Goal: Information Seeking & Learning: Learn about a topic

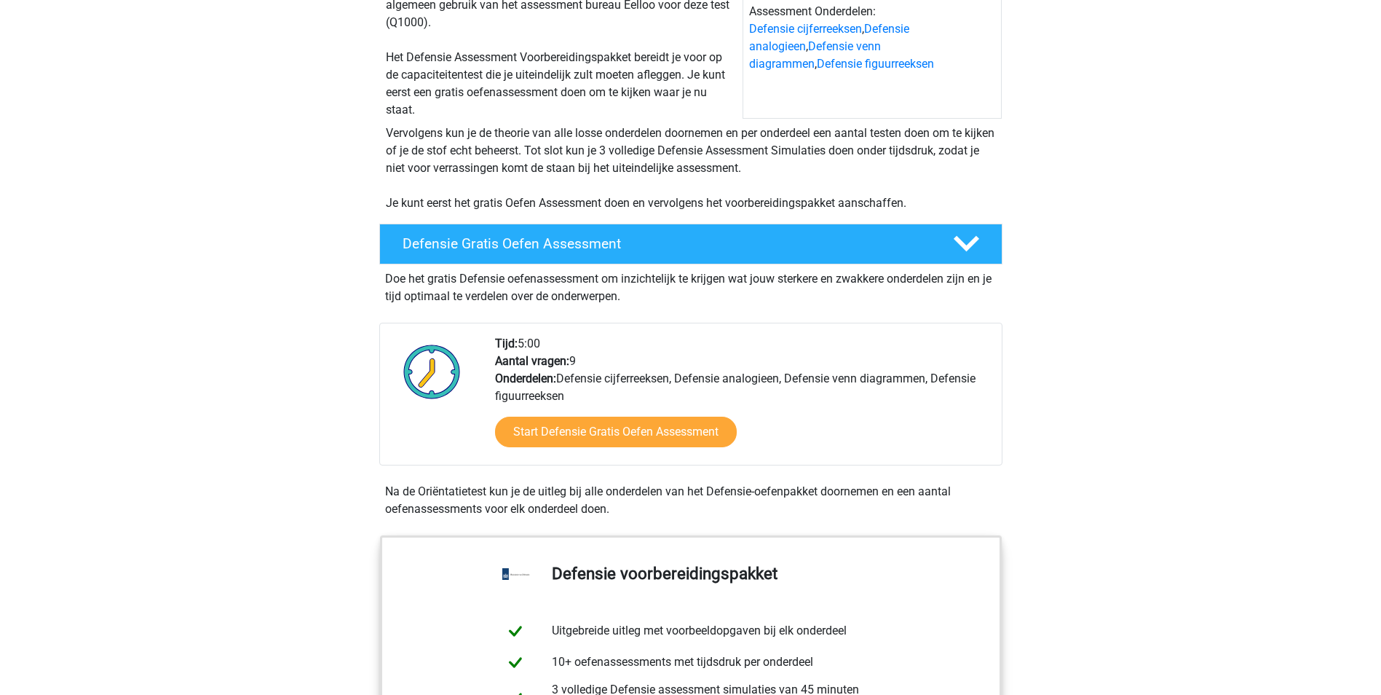
scroll to position [194, 0]
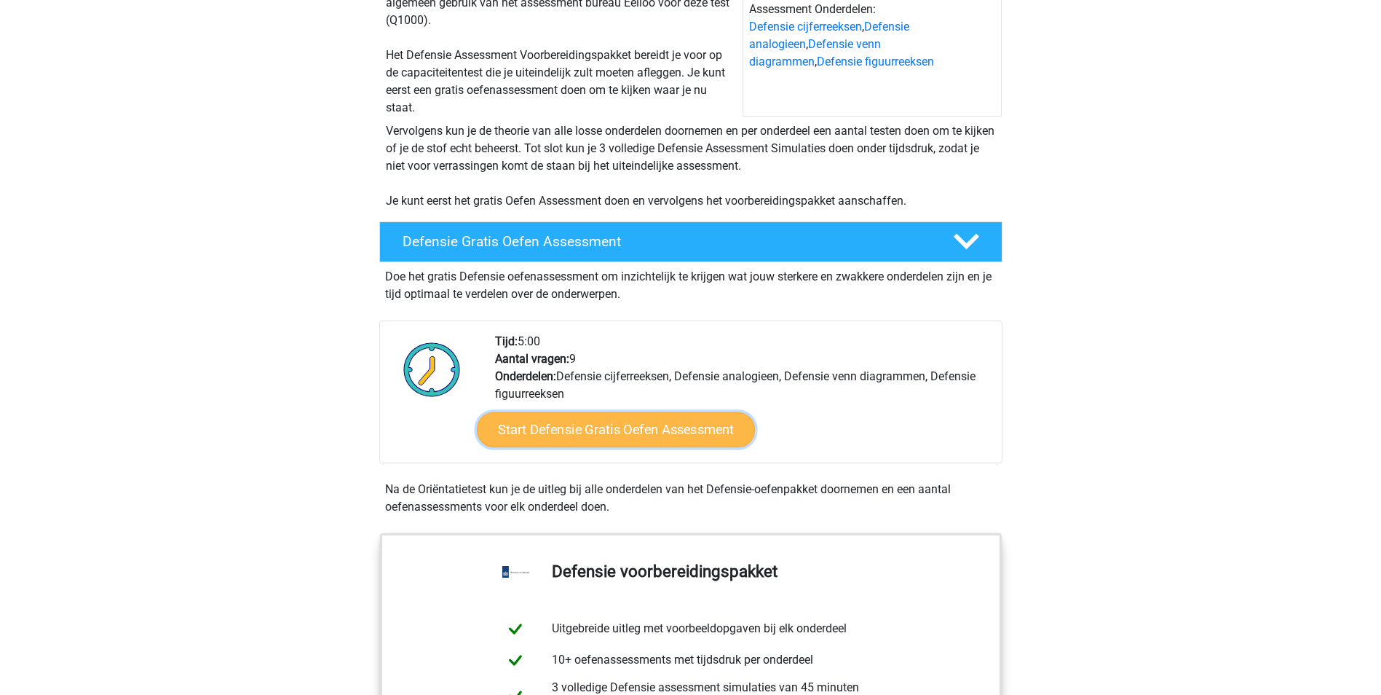
click at [666, 425] on link "Start Defensie Gratis Oefen Assessment" at bounding box center [616, 429] width 278 height 35
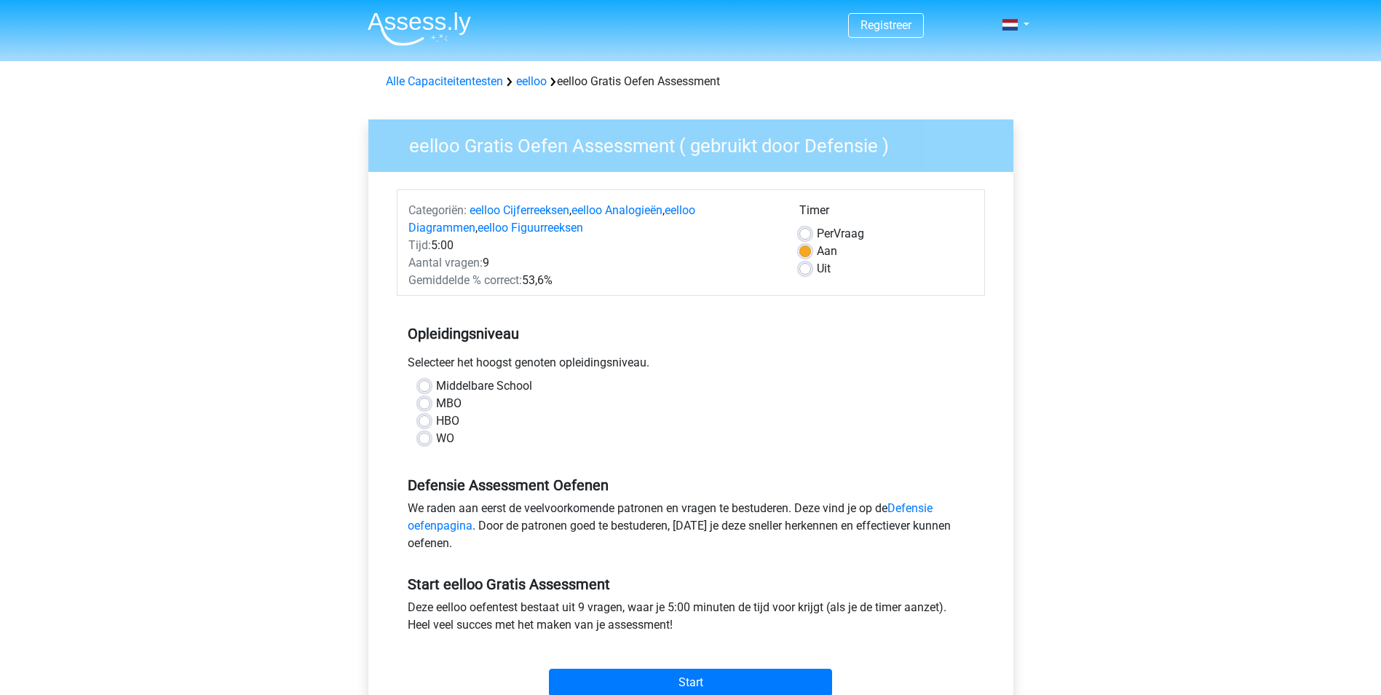
click at [451, 402] on label "MBO" at bounding box center [448, 403] width 25 height 17
click at [430, 402] on input "MBO" at bounding box center [425, 402] width 12 height 15
radio input "true"
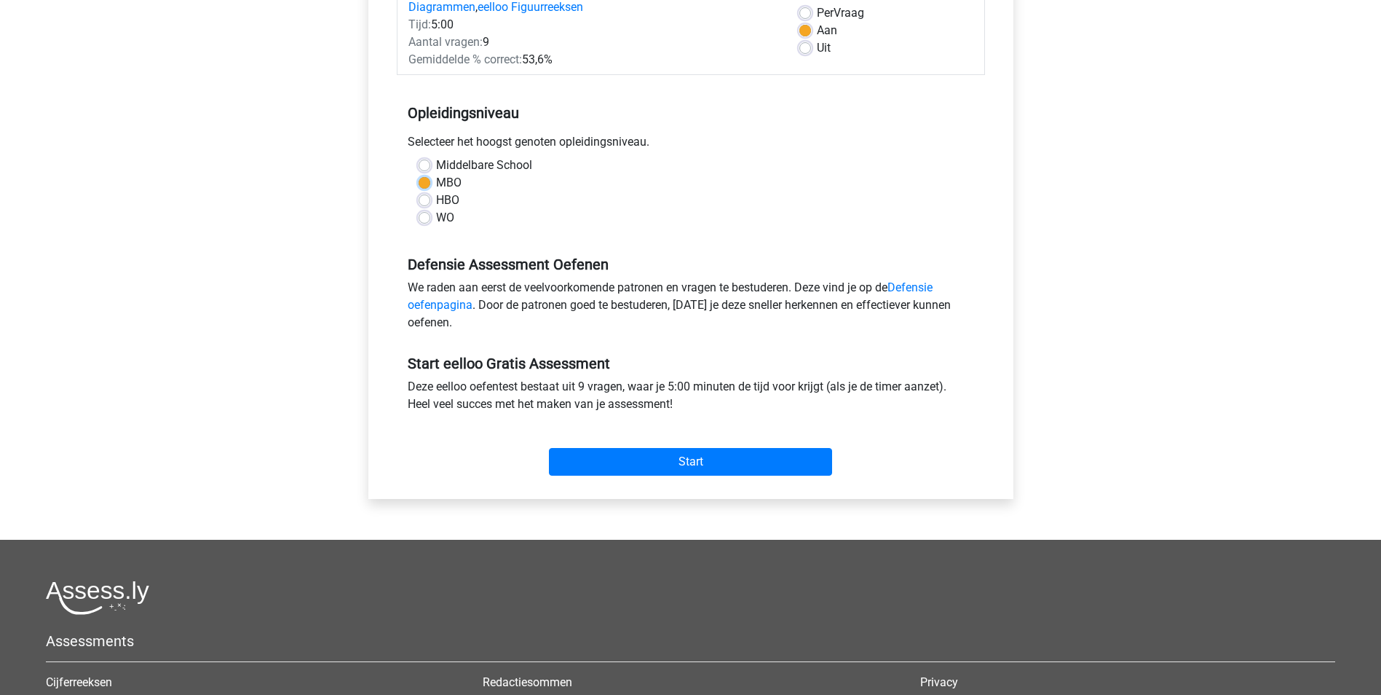
scroll to position [222, 0]
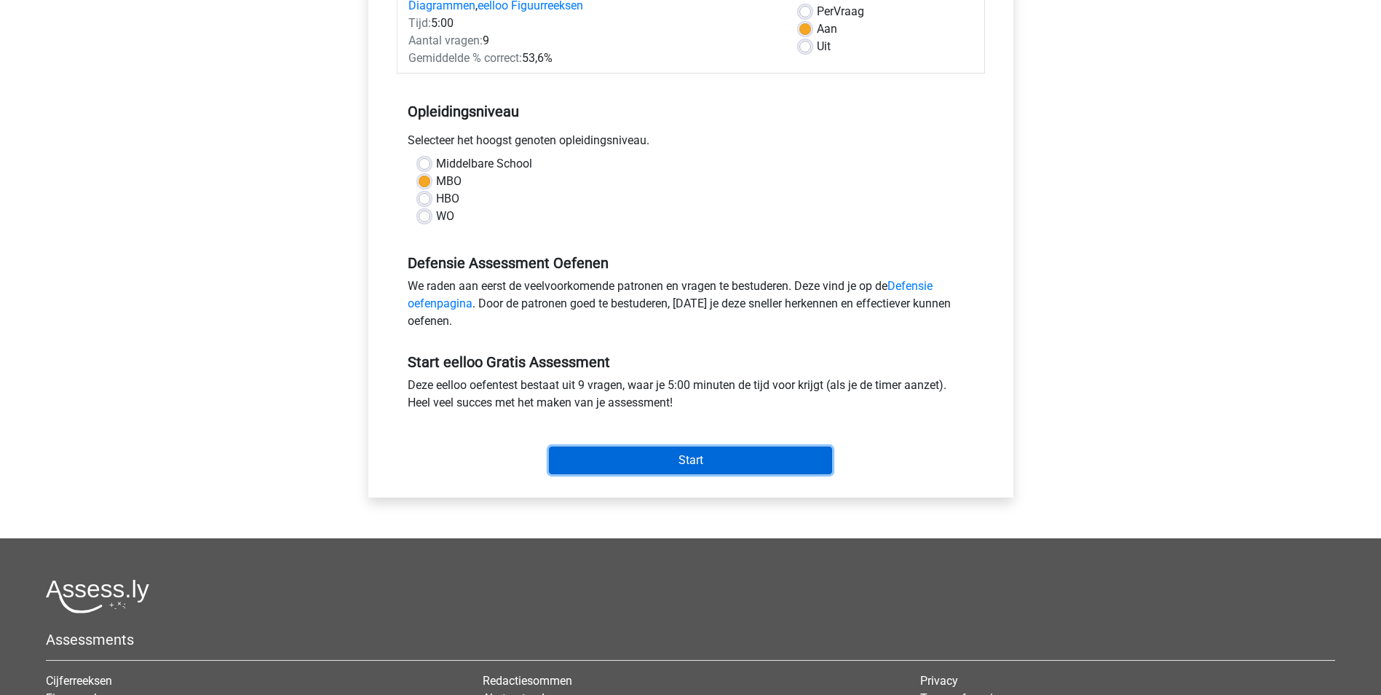
click at [677, 458] on input "Start" at bounding box center [690, 460] width 283 height 28
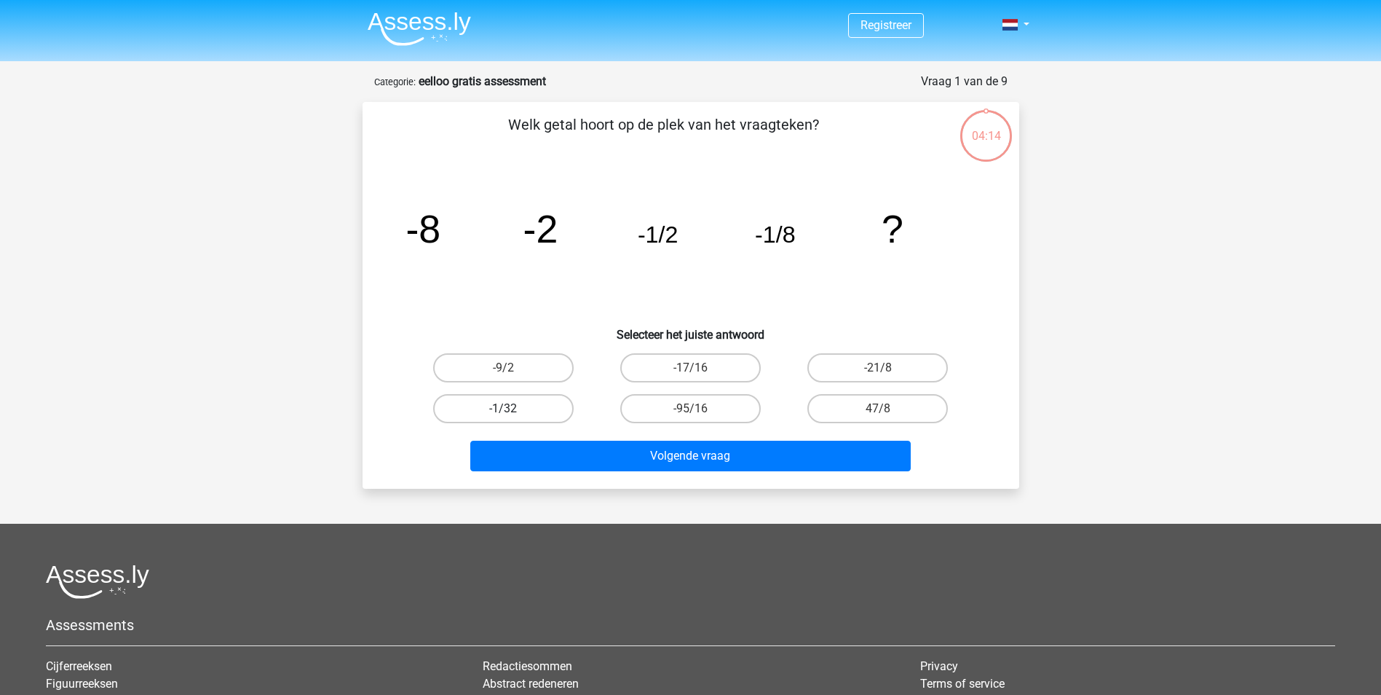
drag, startPoint x: 535, startPoint y: 410, endPoint x: 516, endPoint y: 409, distance: 18.3
click at [516, 409] on label "-1/32" at bounding box center [503, 408] width 141 height 29
click at [513, 409] on input "-1/32" at bounding box center [507, 413] width 9 height 9
radio input "true"
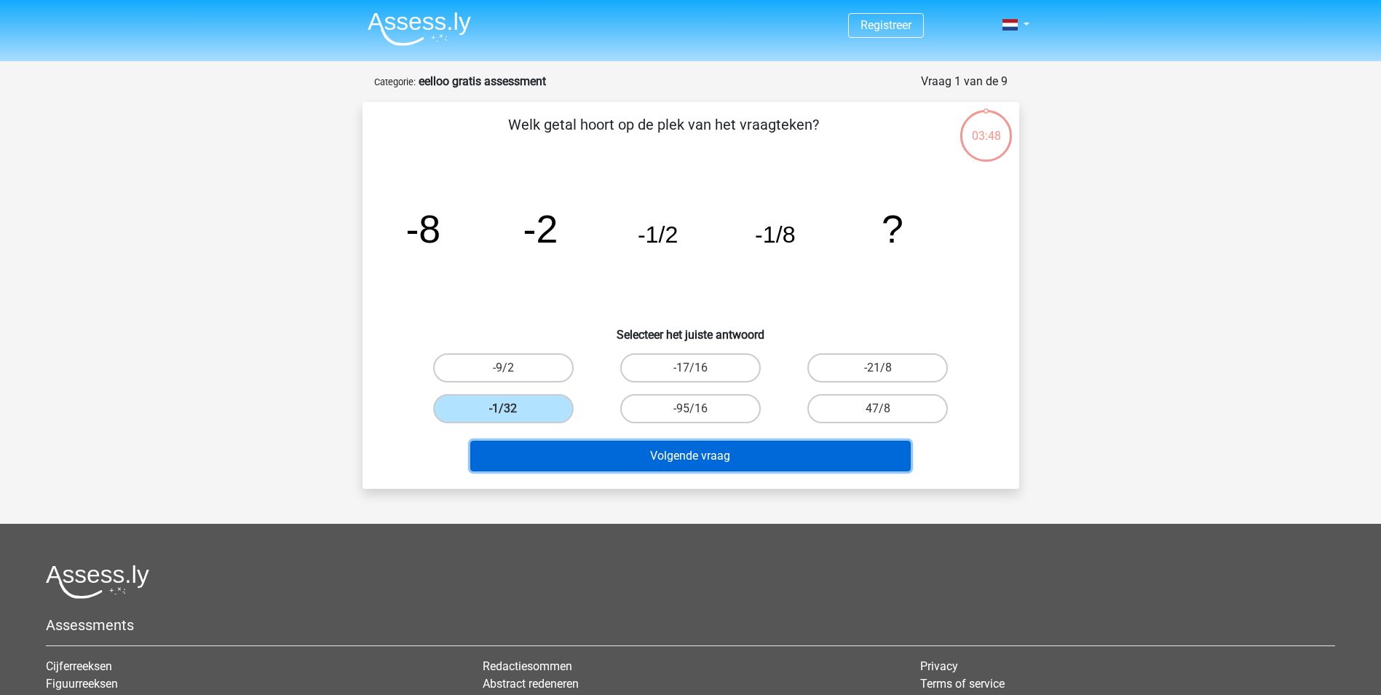
click at [762, 454] on button "Volgende vraag" at bounding box center [690, 456] width 441 height 31
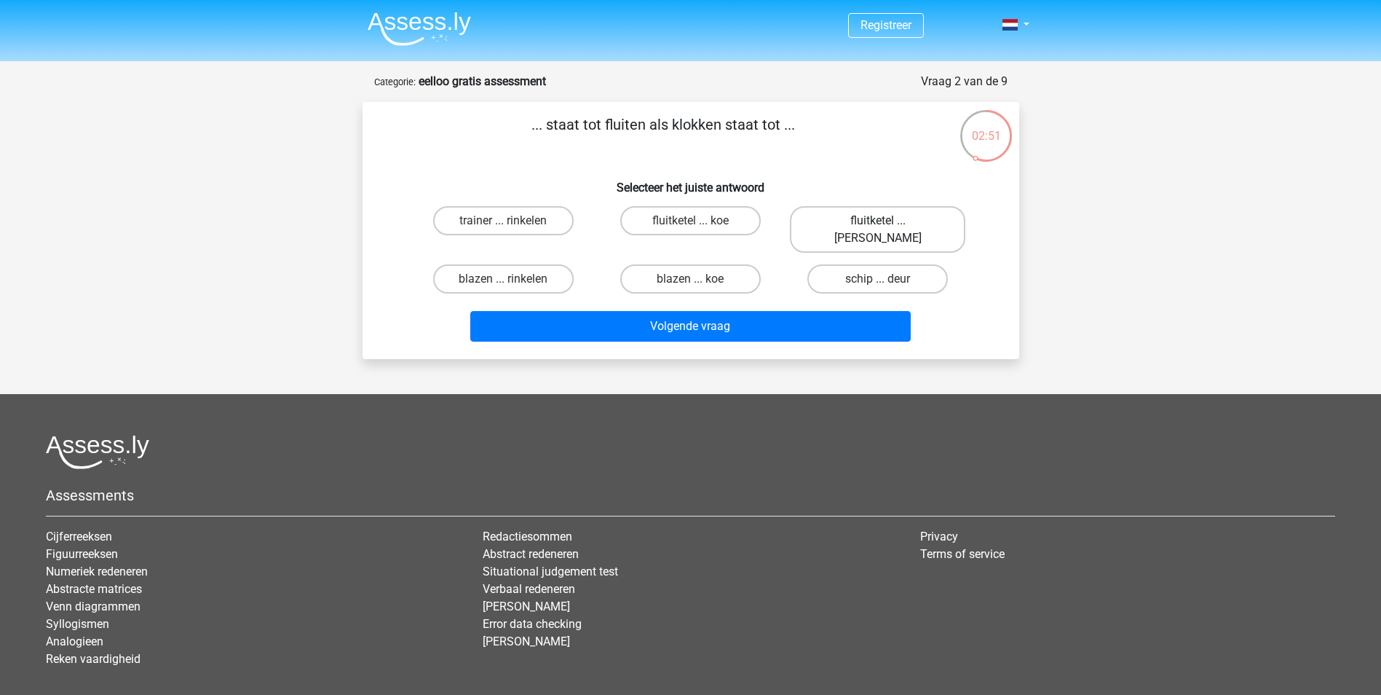
click at [846, 221] on label "fluitketel ... luiden" at bounding box center [877, 229] width 175 height 47
click at [878, 221] on input "fluitketel ... luiden" at bounding box center [882, 225] width 9 height 9
radio input "true"
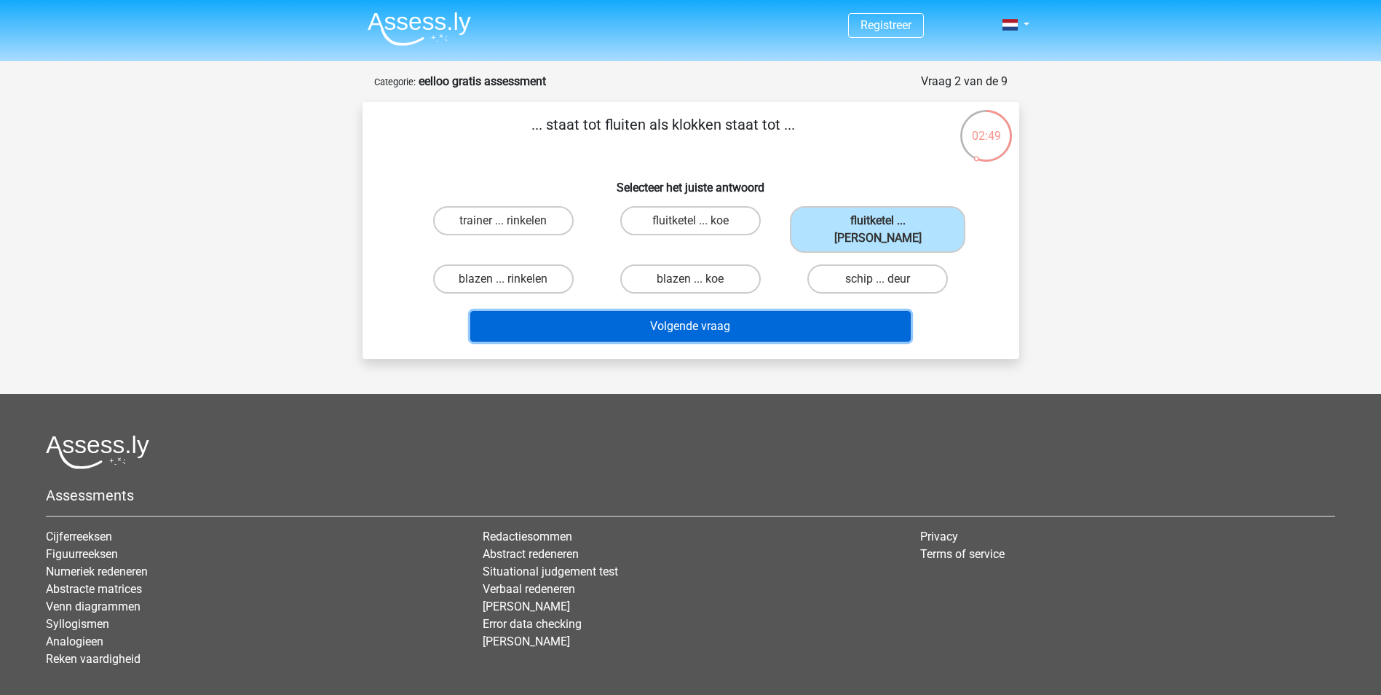
click at [843, 311] on button "Volgende vraag" at bounding box center [690, 326] width 441 height 31
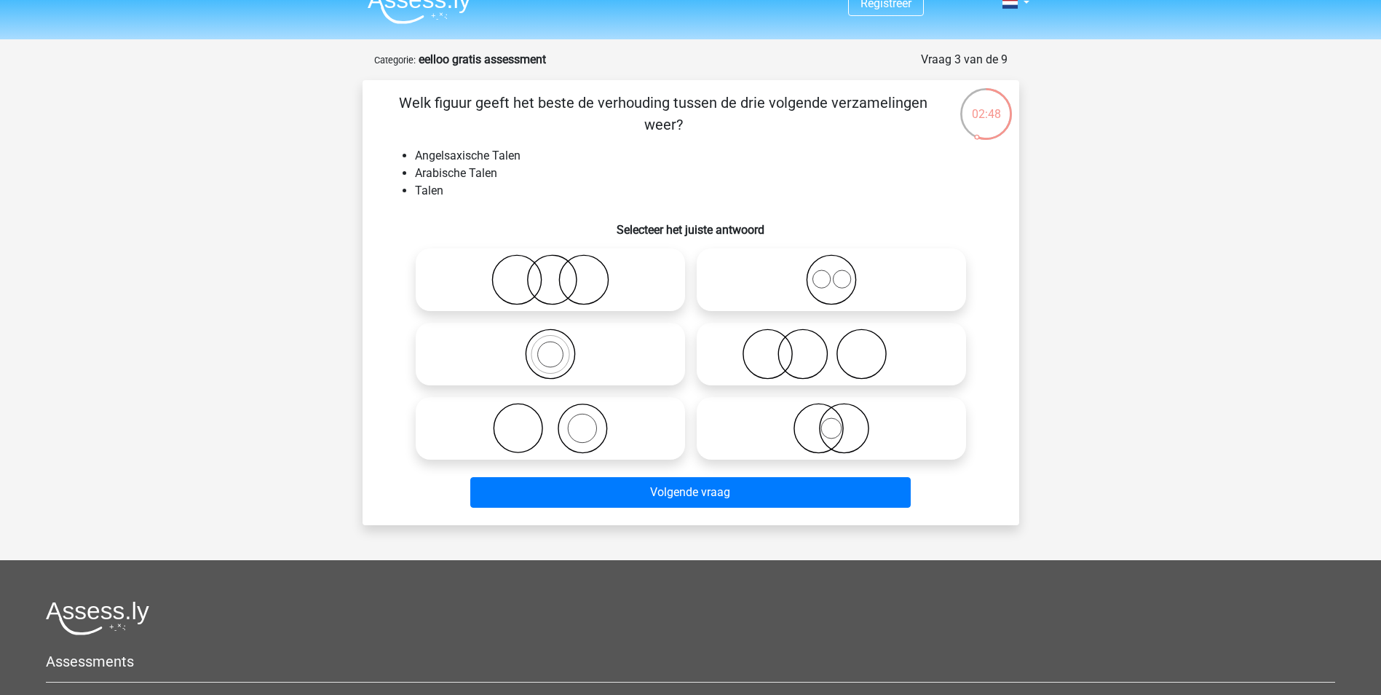
scroll to position [19, 0]
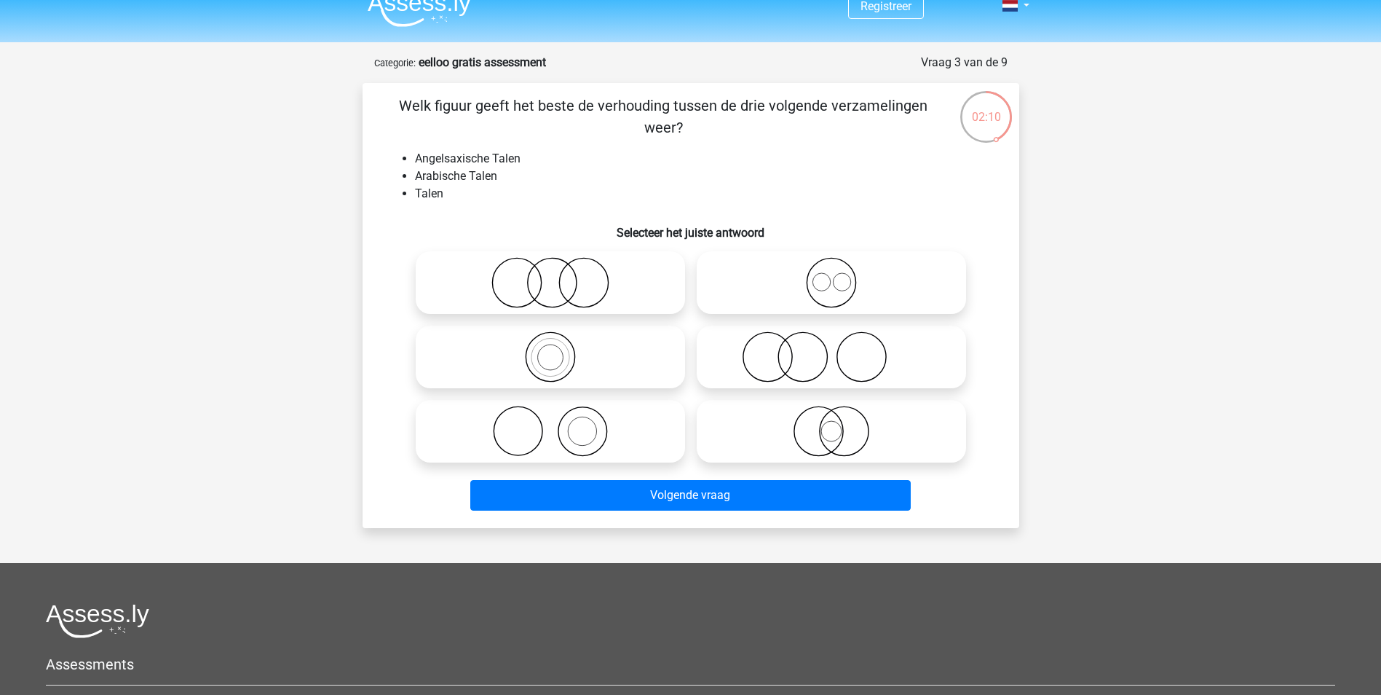
click at [803, 355] on icon at bounding box center [832, 356] width 258 height 51
click at [832, 350] on input "radio" at bounding box center [836, 344] width 9 height 9
radio input "true"
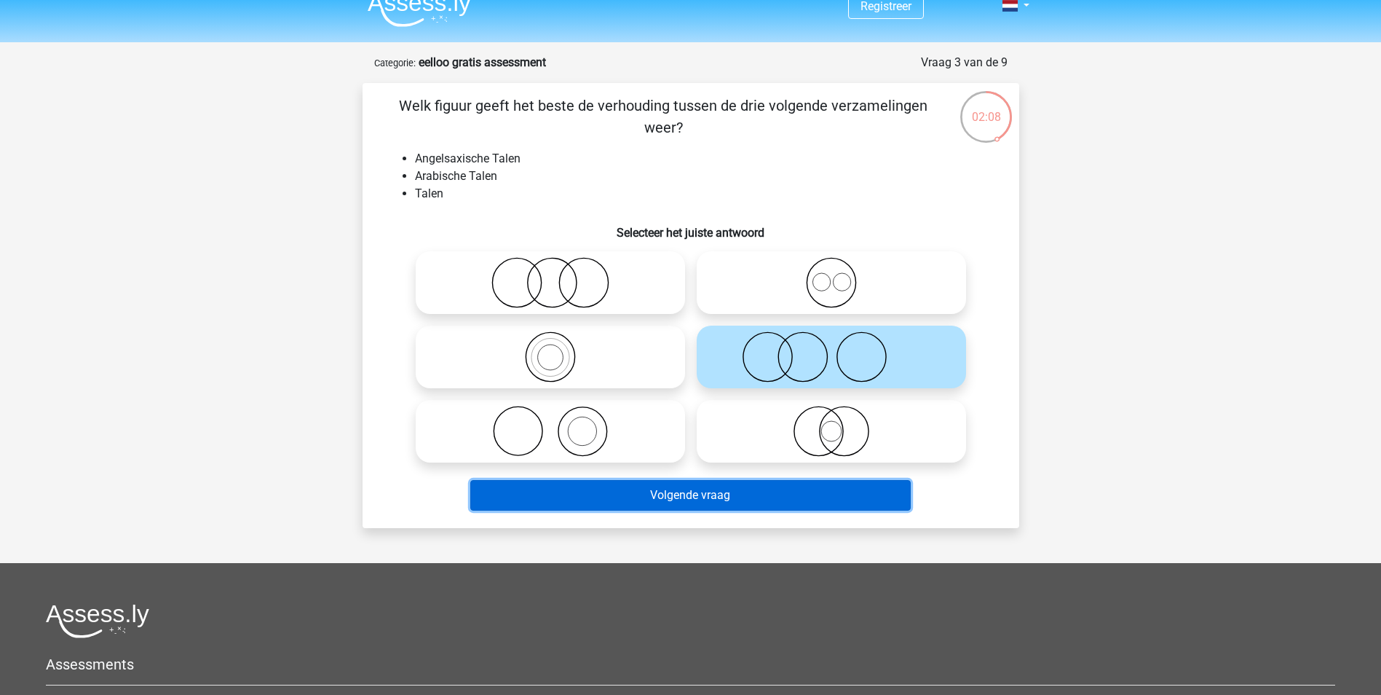
click at [860, 497] on button "Volgende vraag" at bounding box center [690, 495] width 441 height 31
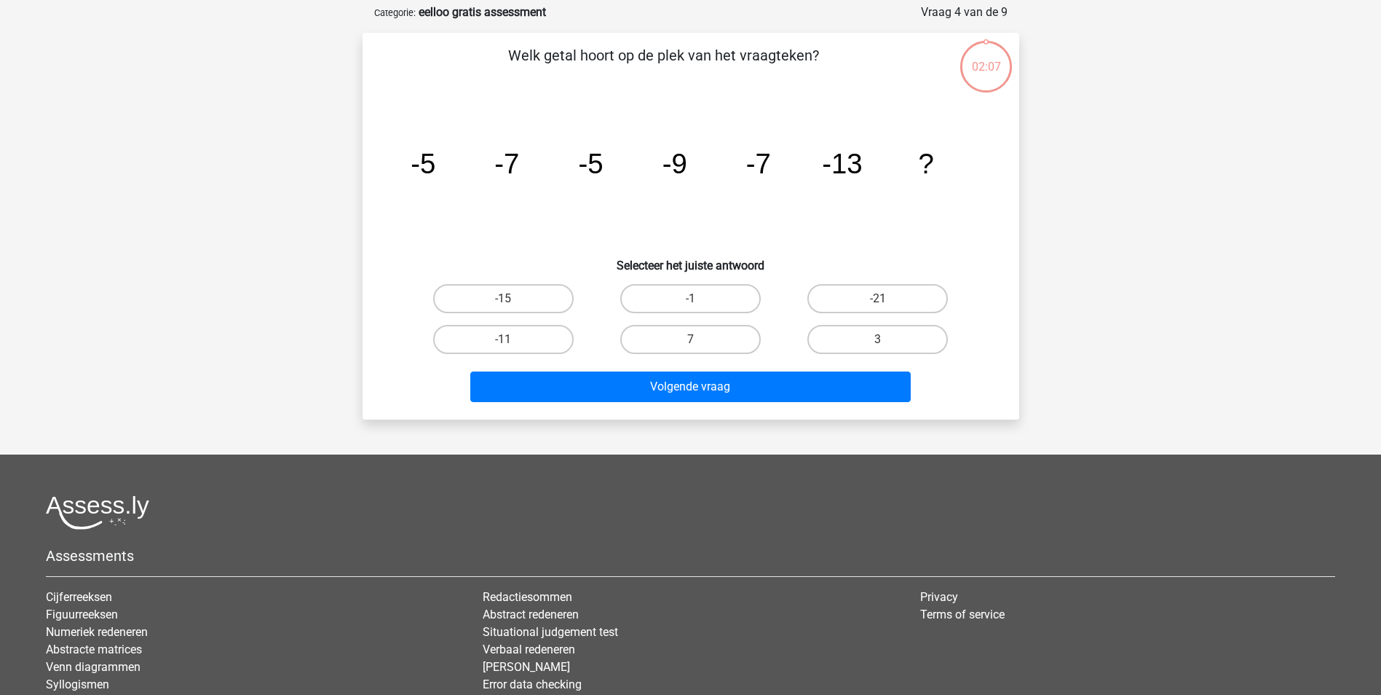
scroll to position [73, 0]
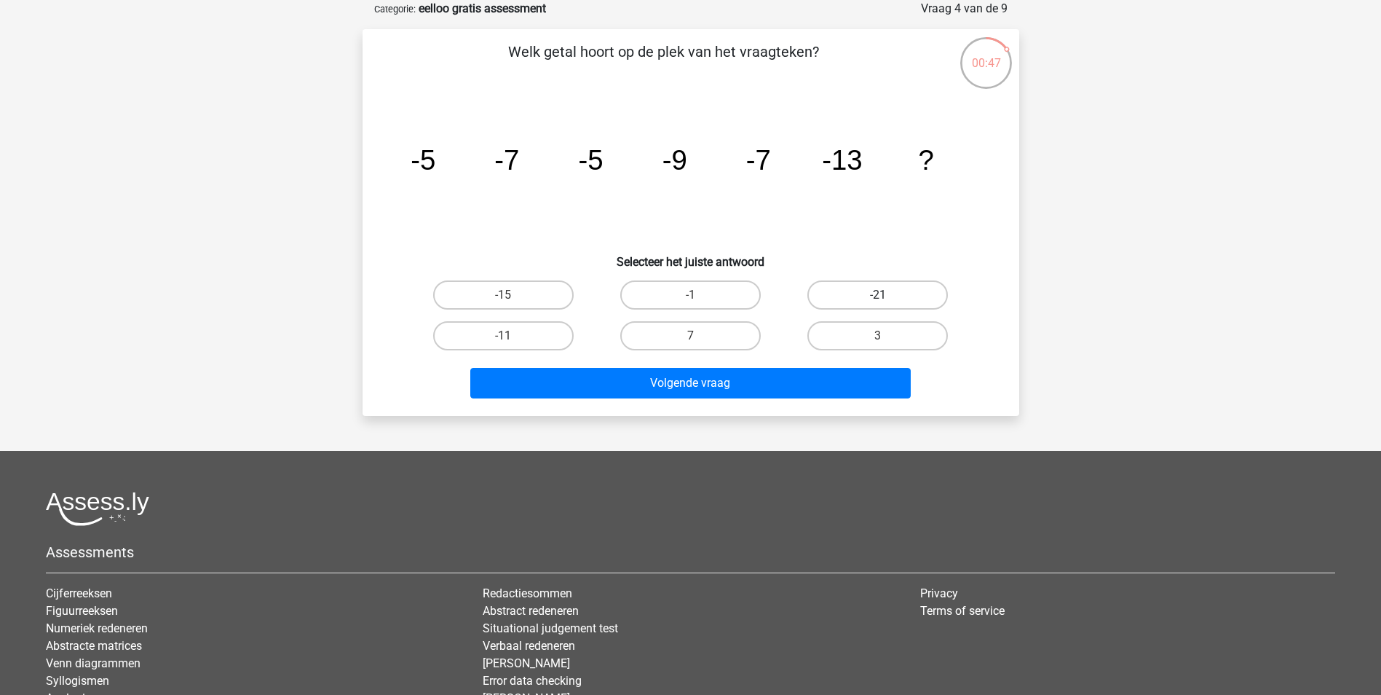
click at [862, 296] on label "-21" at bounding box center [878, 294] width 141 height 29
click at [878, 296] on input "-21" at bounding box center [882, 299] width 9 height 9
radio input "true"
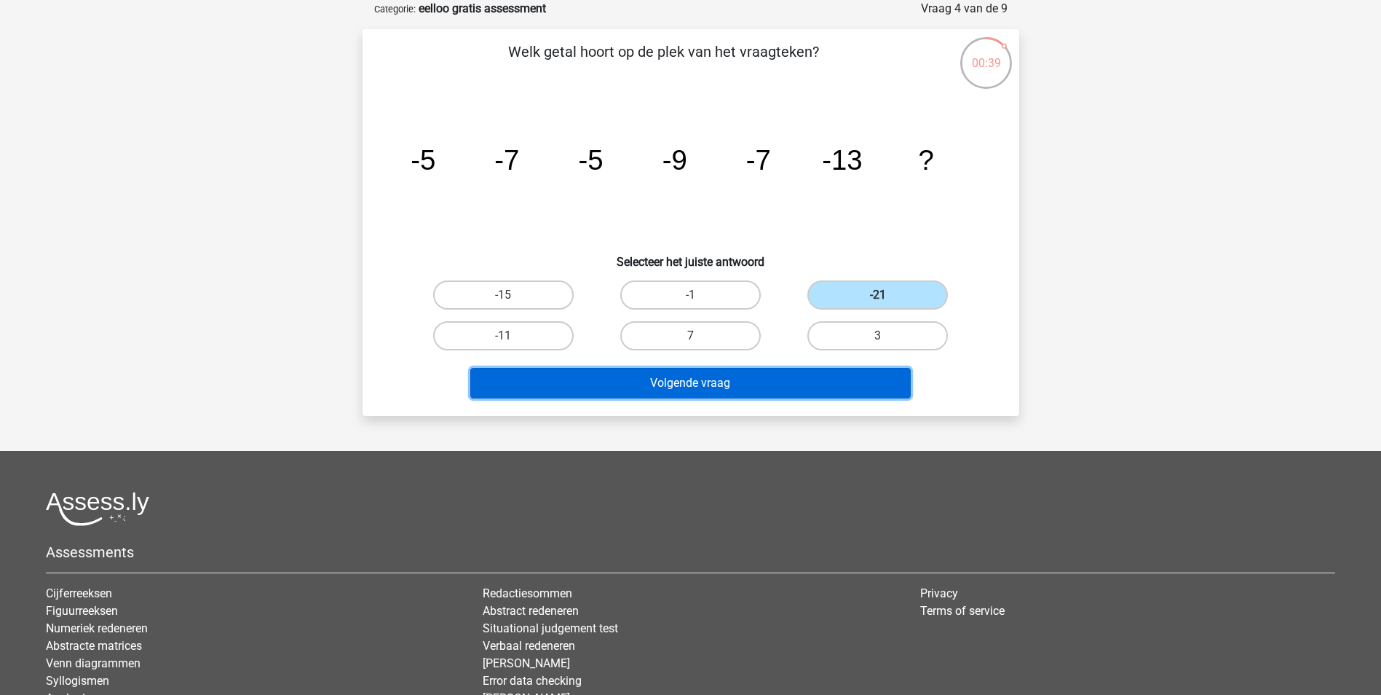
click at [768, 378] on button "Volgende vraag" at bounding box center [690, 383] width 441 height 31
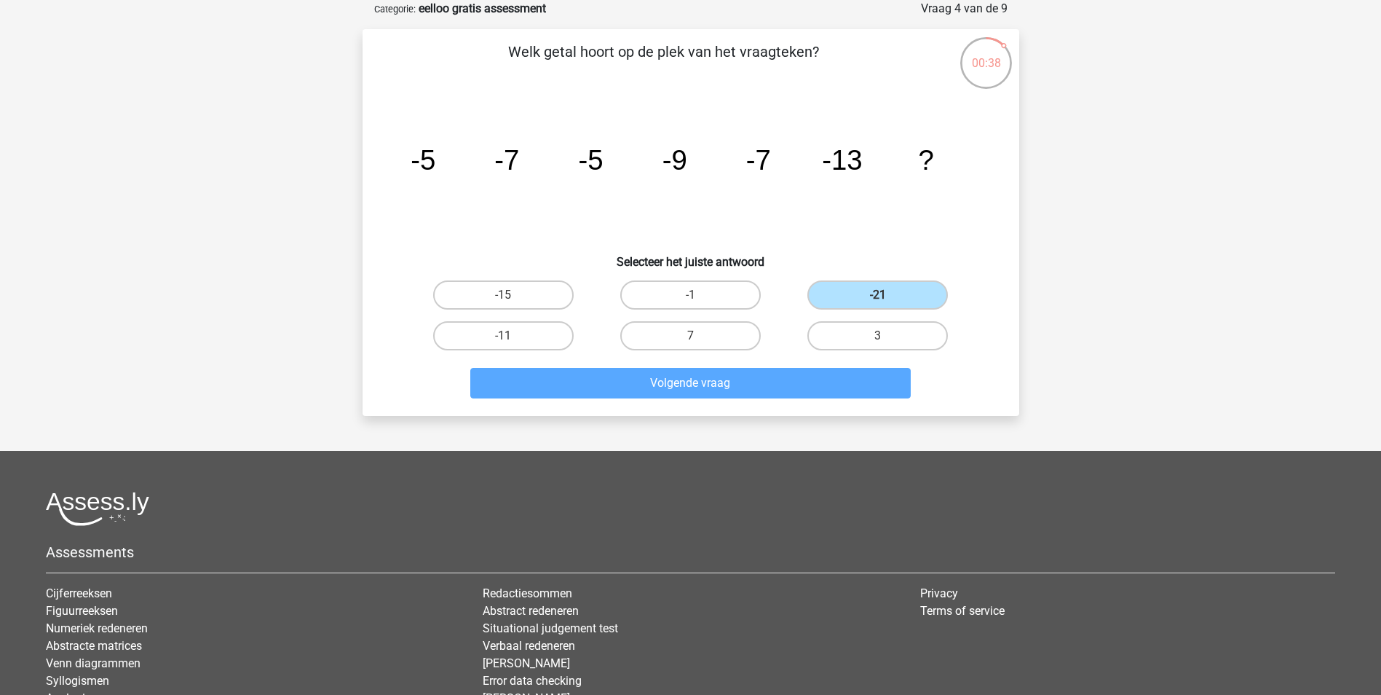
scroll to position [66, 0]
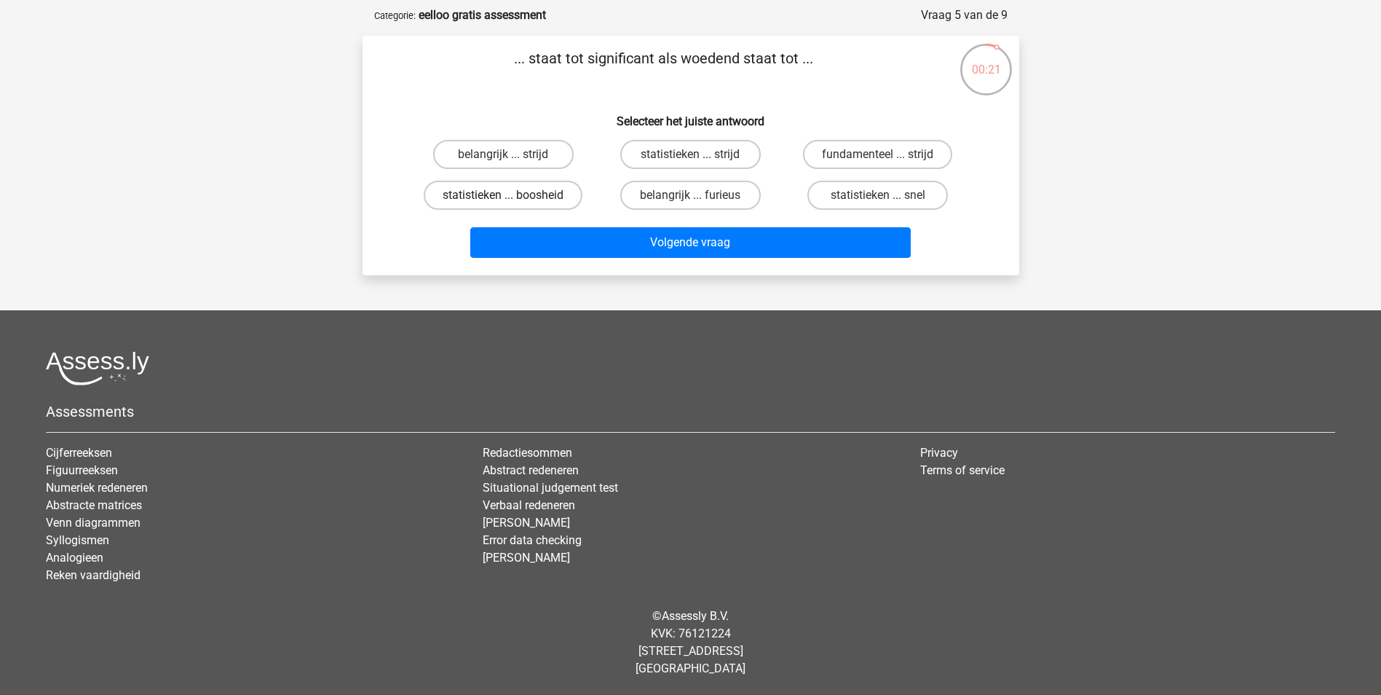
click at [552, 195] on label "statistieken ... boosheid" at bounding box center [503, 195] width 159 height 29
click at [513, 195] on input "statistieken ... boosheid" at bounding box center [507, 199] width 9 height 9
radio input "true"
click at [723, 197] on label "belangrijk ... furieus" at bounding box center [690, 195] width 141 height 29
click at [700, 197] on input "belangrijk ... furieus" at bounding box center [694, 199] width 9 height 9
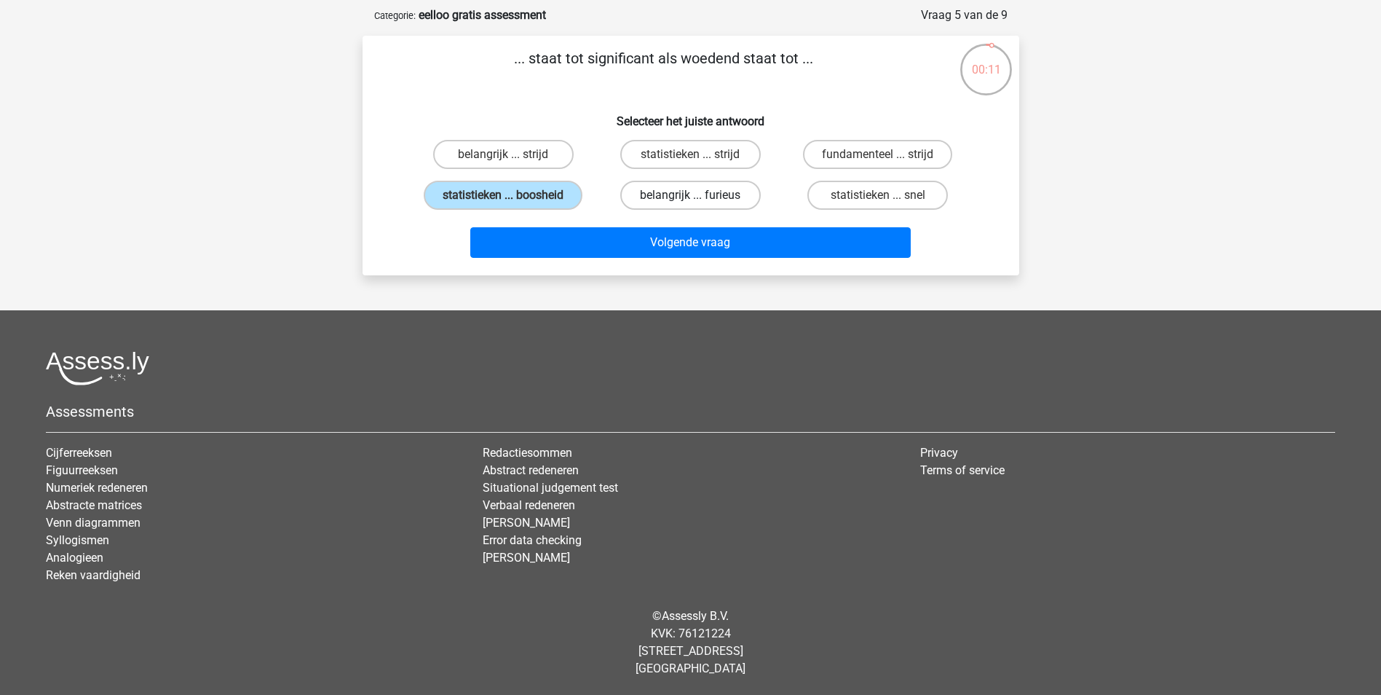
radio input "true"
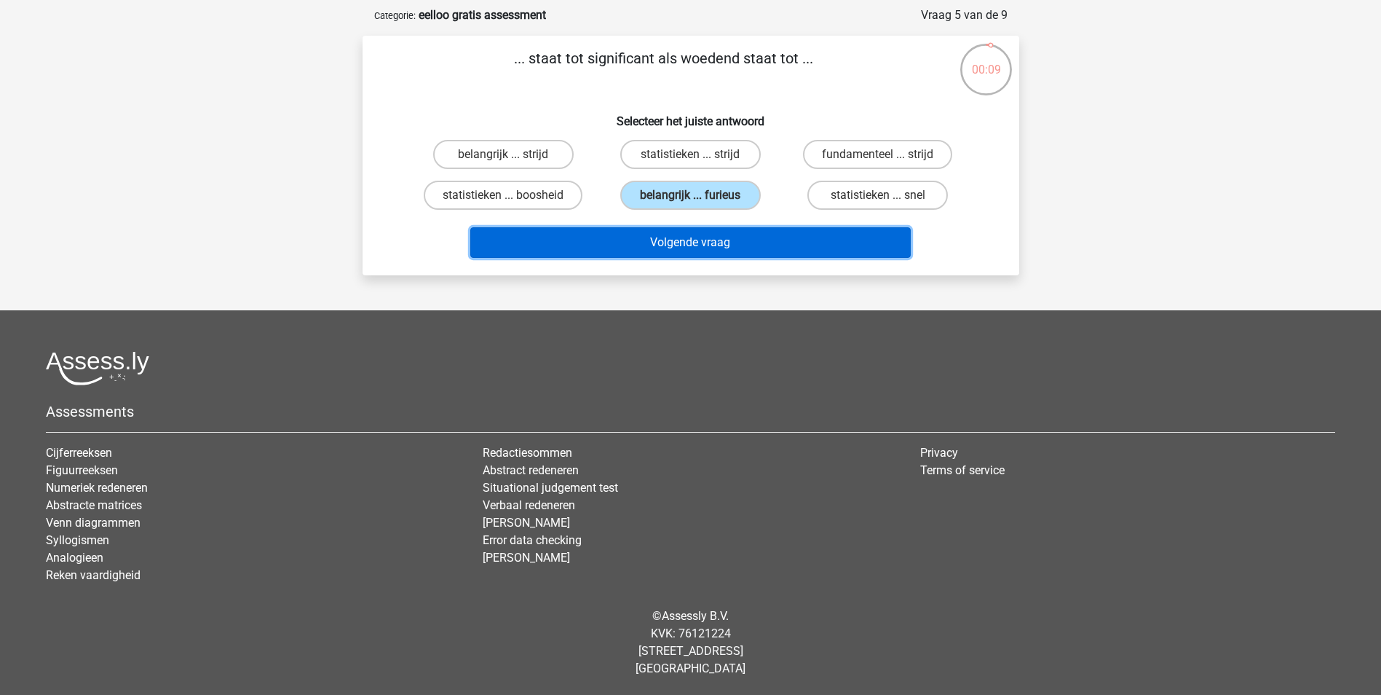
click at [724, 234] on button "Volgende vraag" at bounding box center [690, 242] width 441 height 31
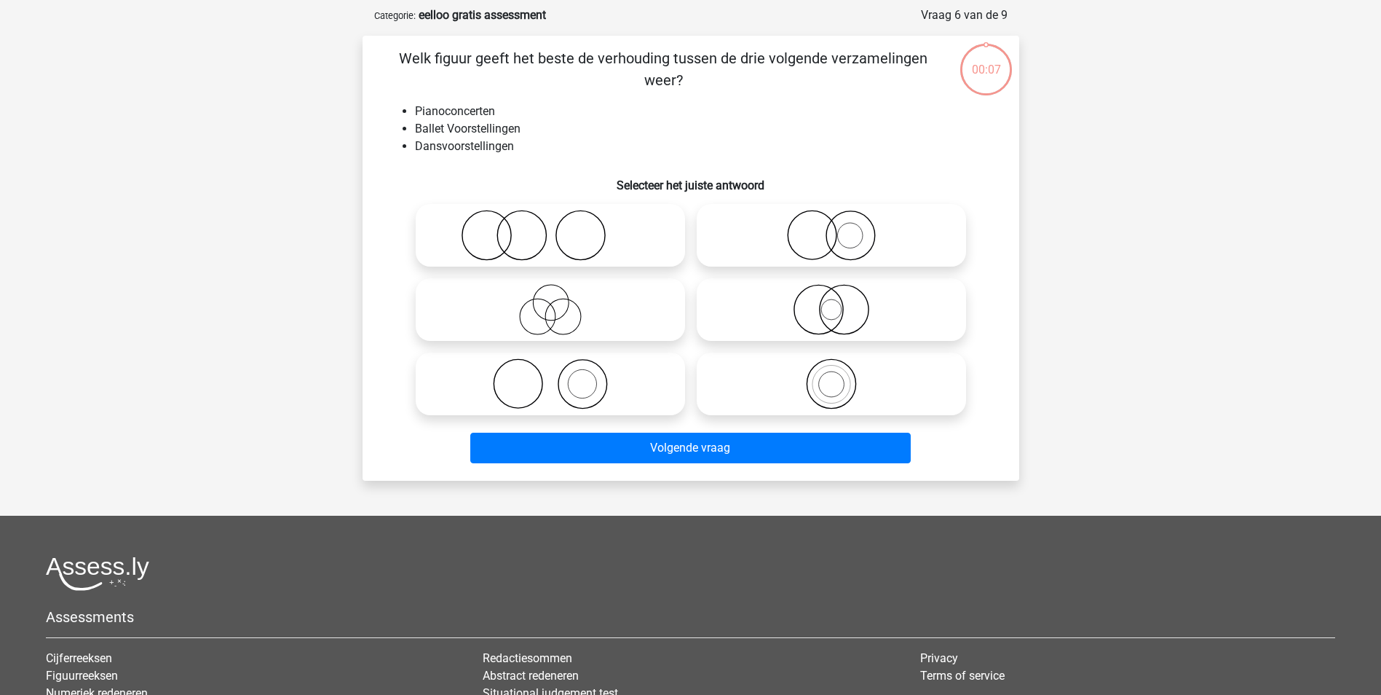
scroll to position [73, 0]
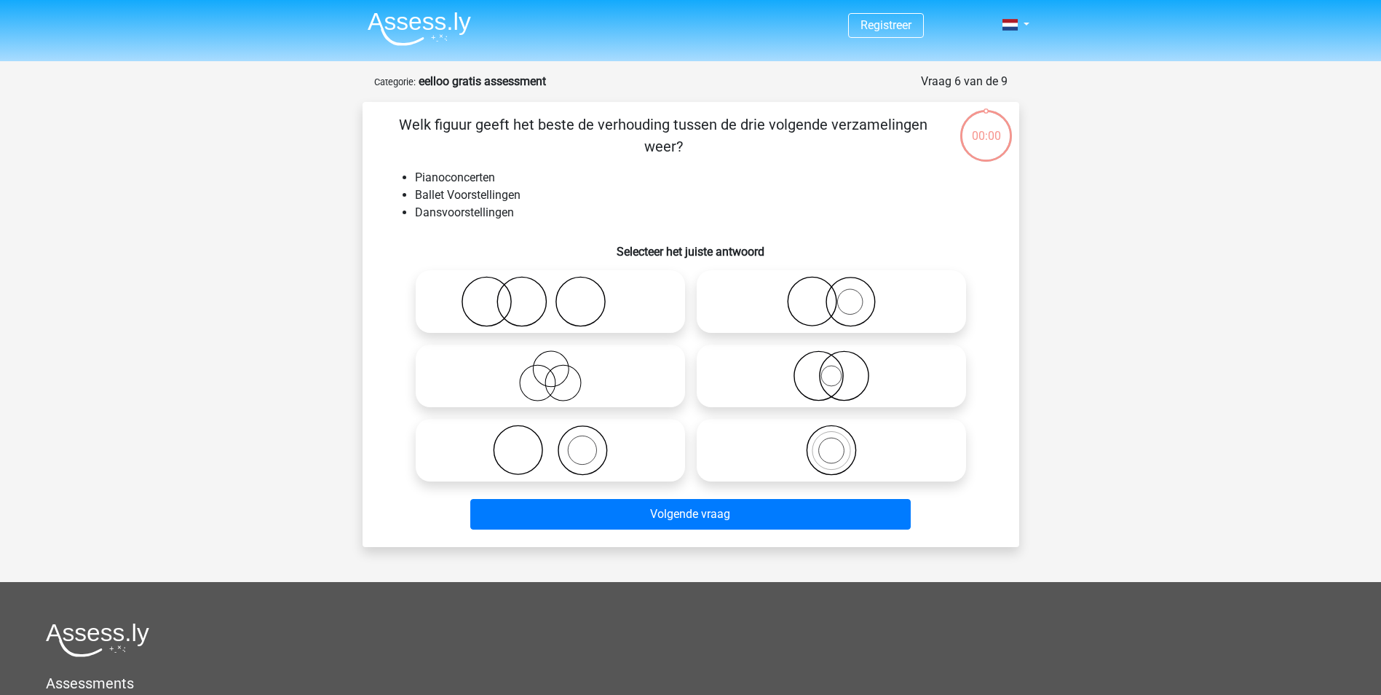
scroll to position [73, 0]
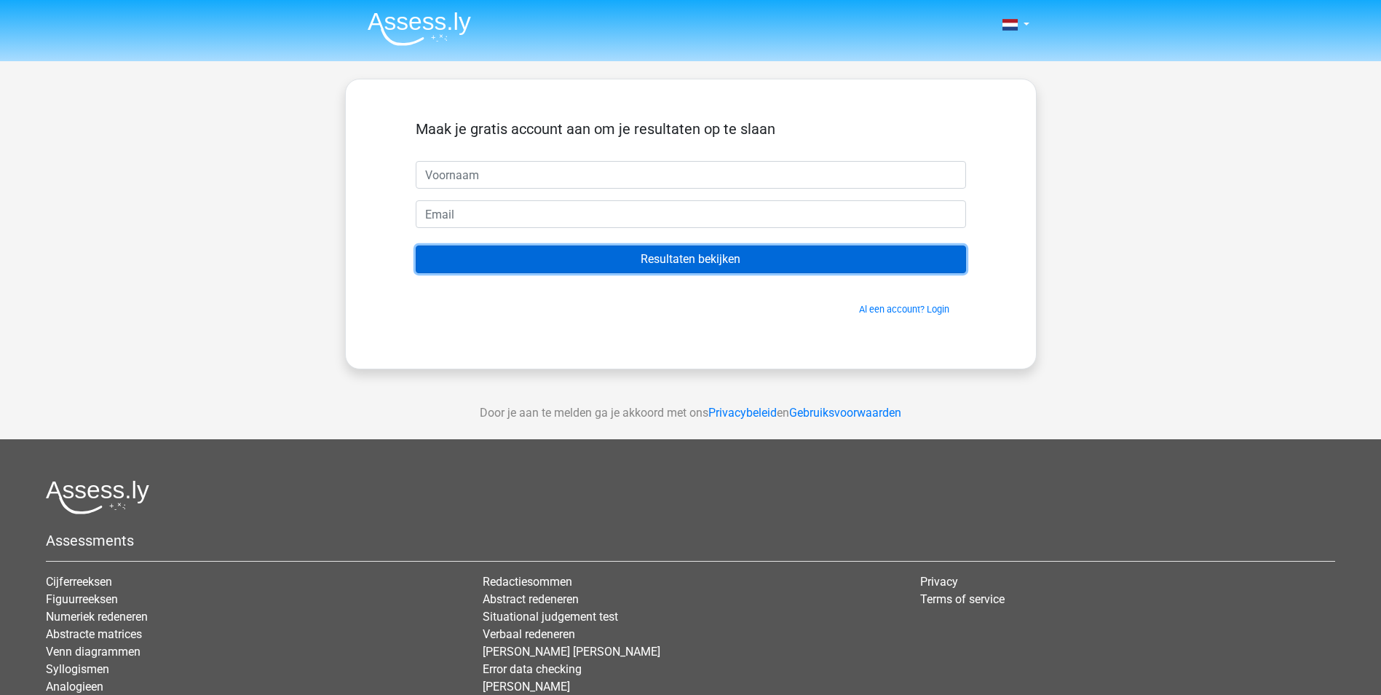
click at [610, 253] on input "Resultaten bekijken" at bounding box center [691, 259] width 551 height 28
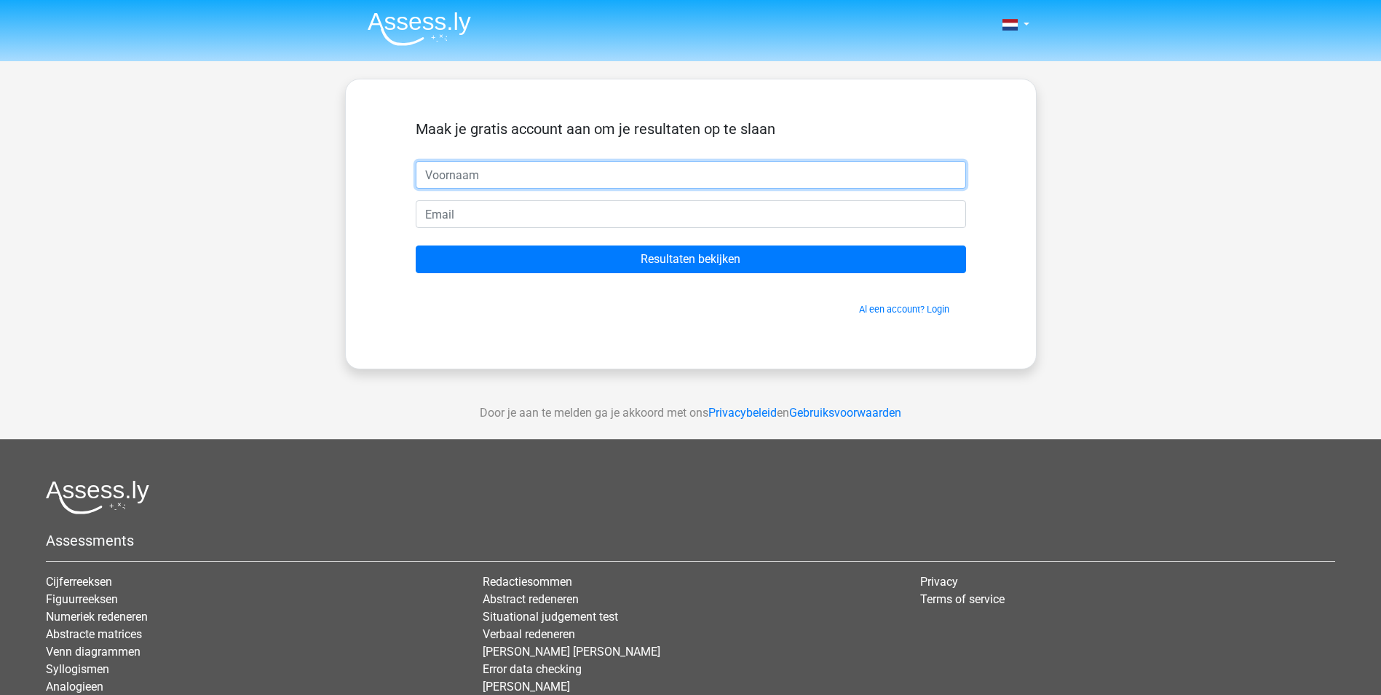
click at [636, 178] on input "text" at bounding box center [691, 175] width 551 height 28
type input "hpedje"
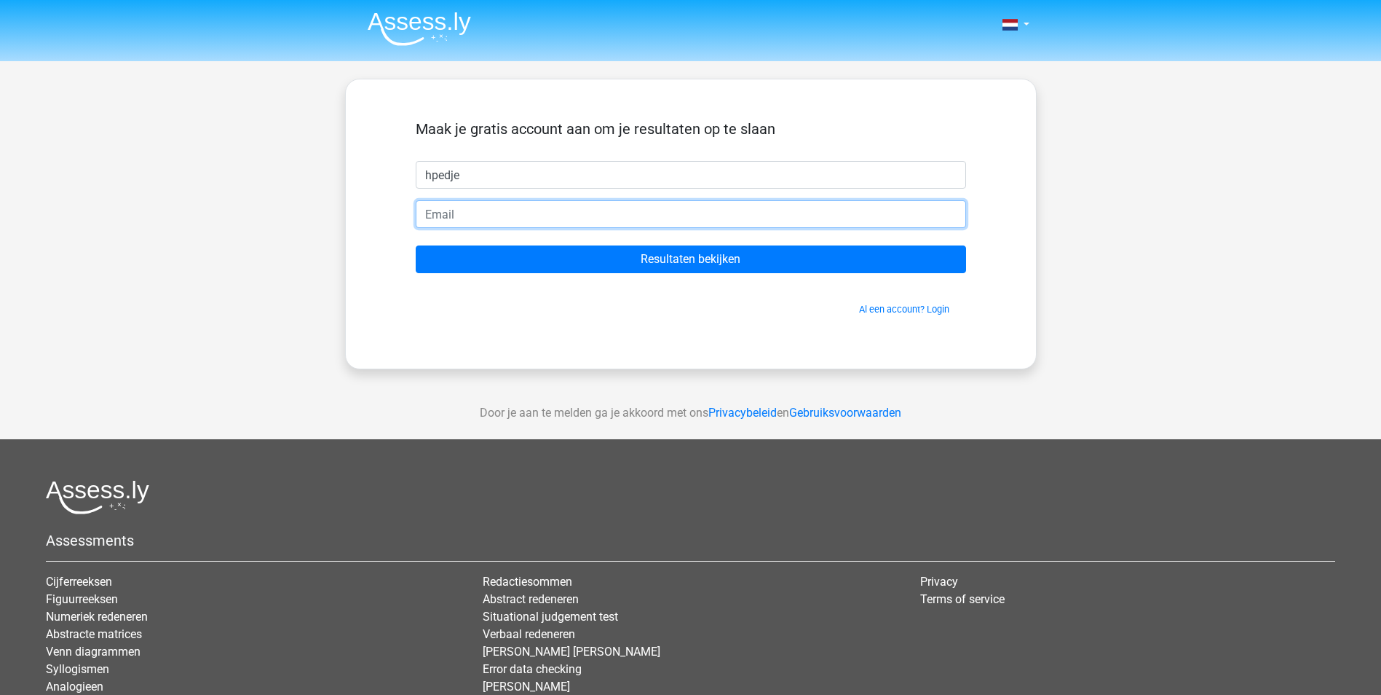
click at [576, 210] on input "email" at bounding box center [691, 214] width 551 height 28
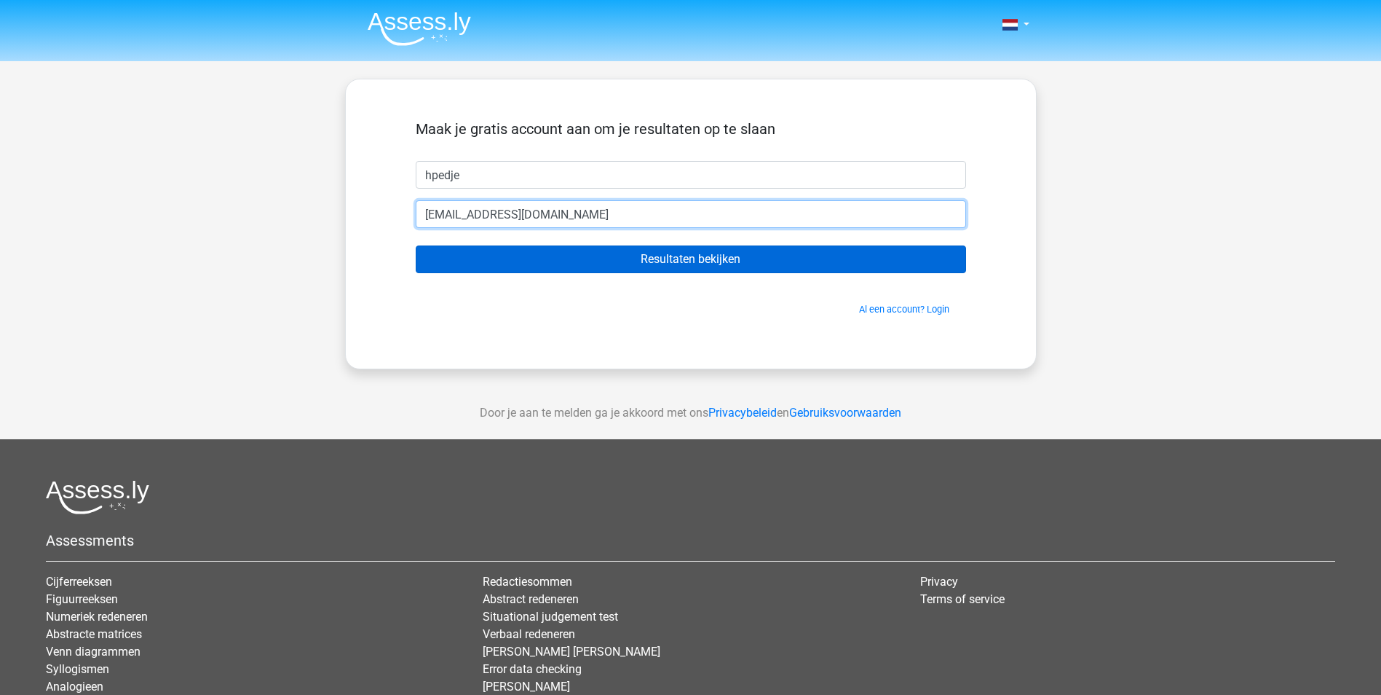
type input "[EMAIL_ADDRESS][DOMAIN_NAME]"
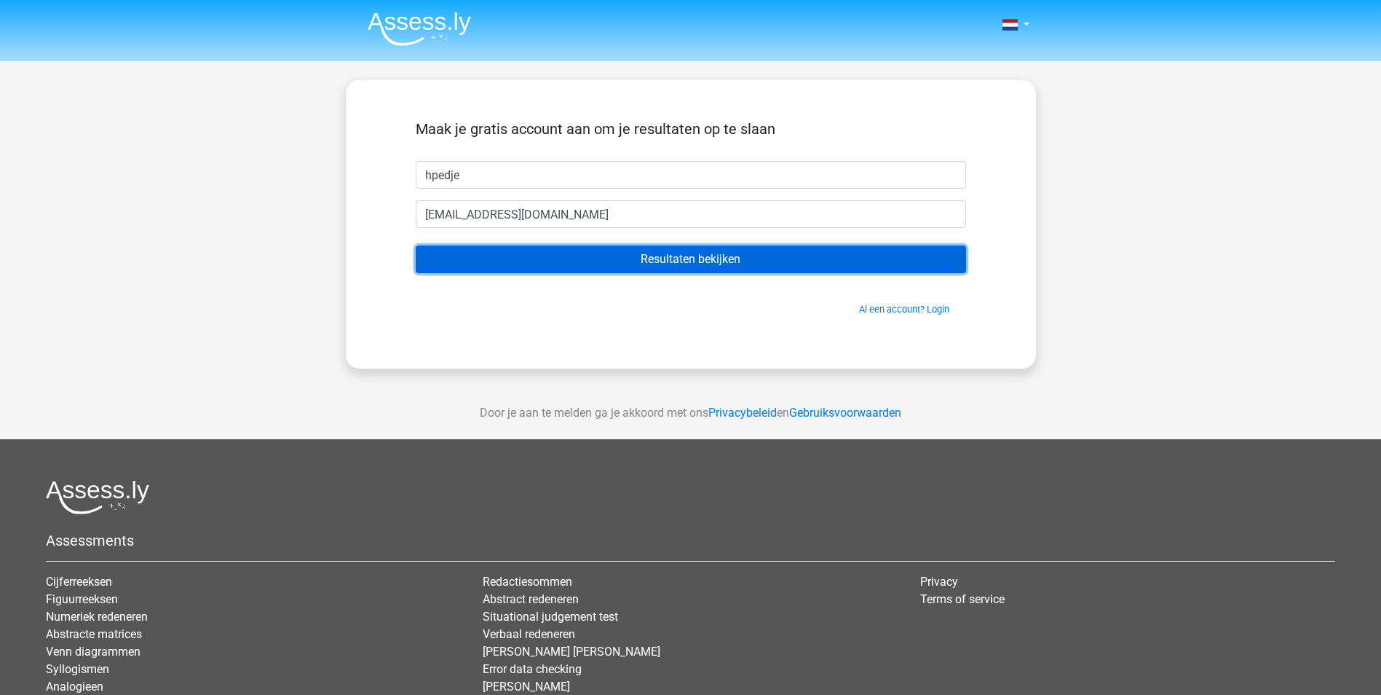
click at [602, 255] on input "Resultaten bekijken" at bounding box center [691, 259] width 551 height 28
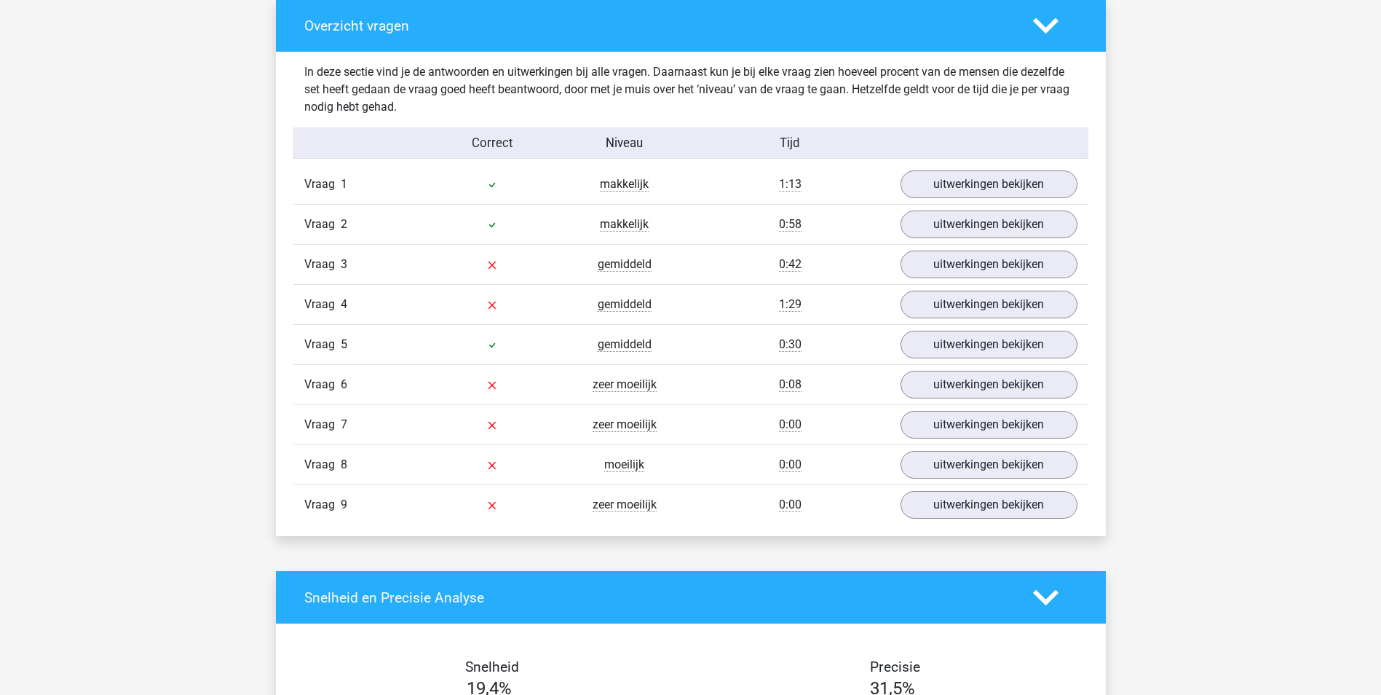
scroll to position [1500, 0]
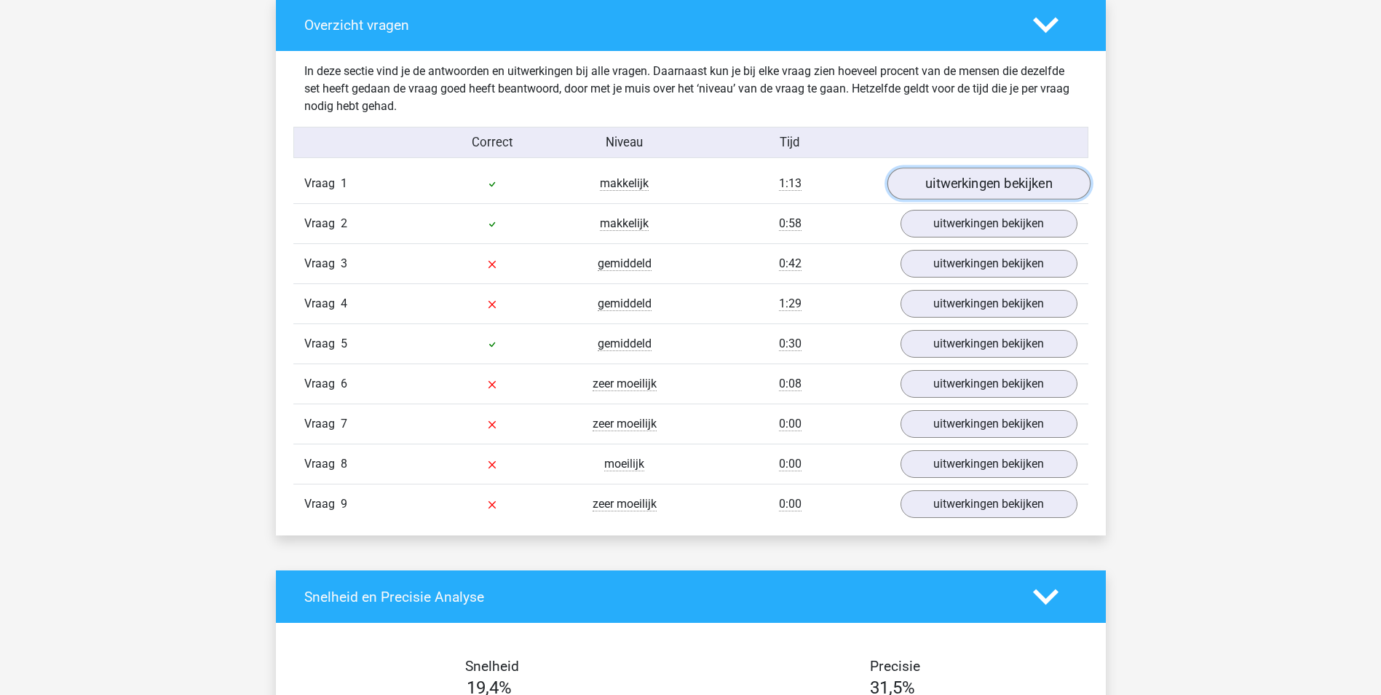
click at [917, 179] on link "uitwerkingen bekijken" at bounding box center [988, 184] width 203 height 32
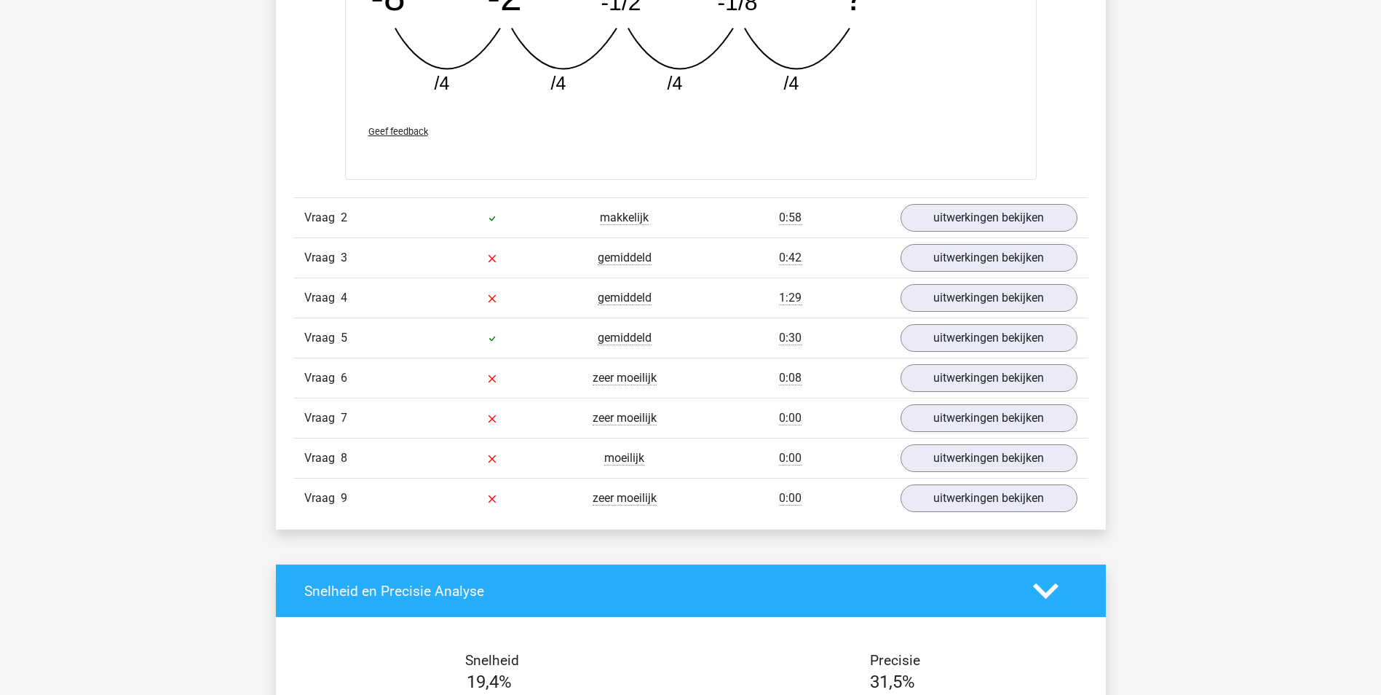
scroll to position [2141, 0]
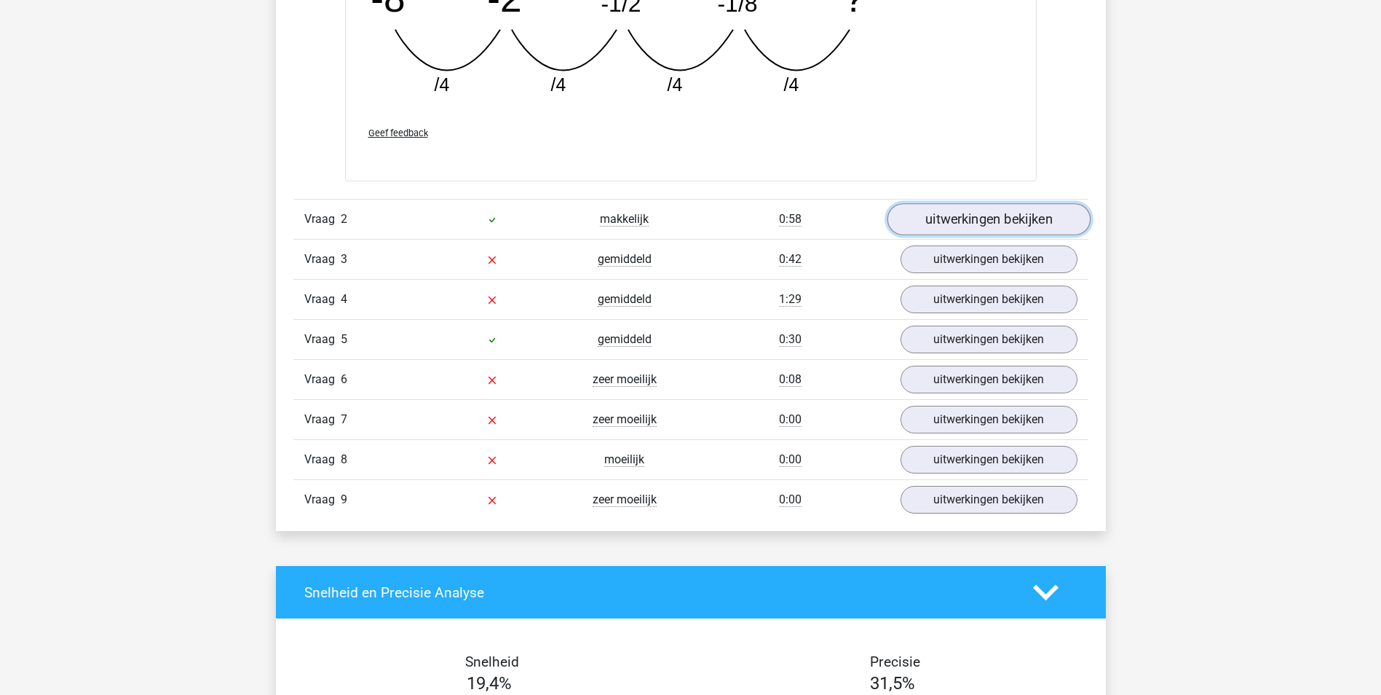
click at [969, 216] on link "uitwerkingen bekijken" at bounding box center [988, 219] width 203 height 32
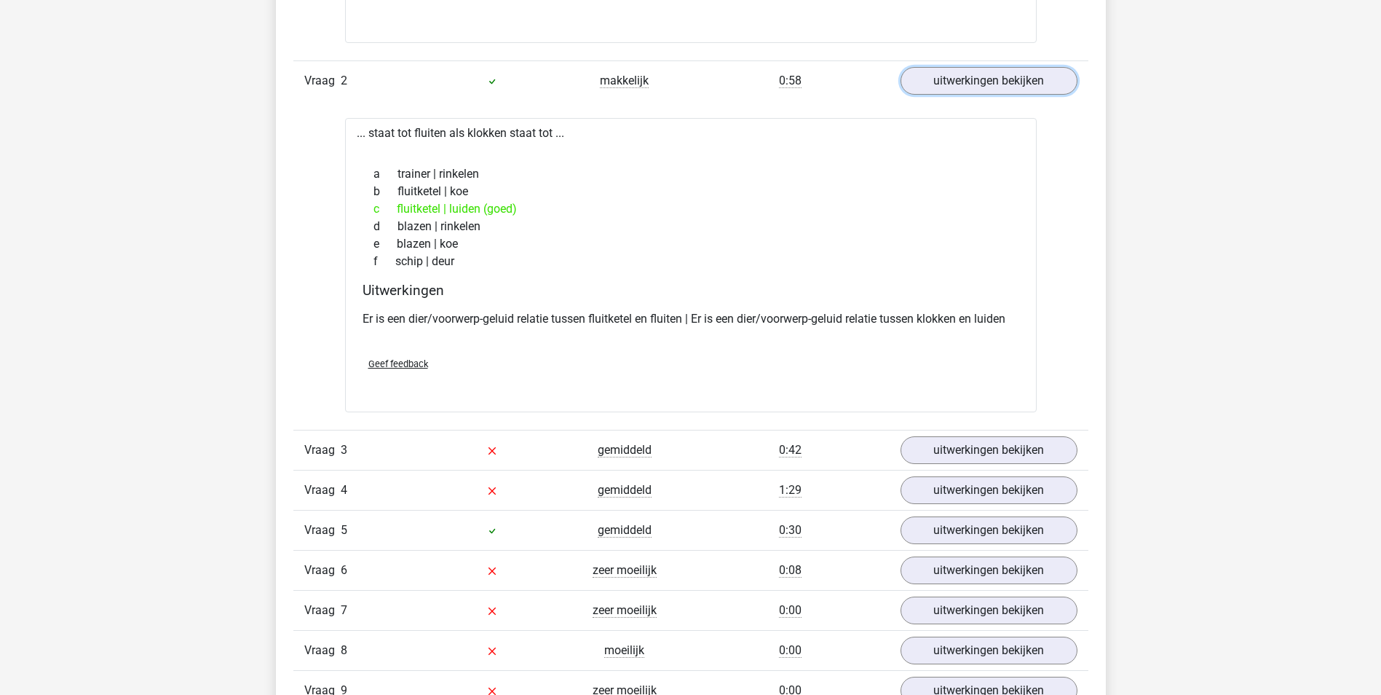
scroll to position [2281, 0]
click at [963, 458] on link "uitwerkingen bekijken" at bounding box center [988, 449] width 203 height 32
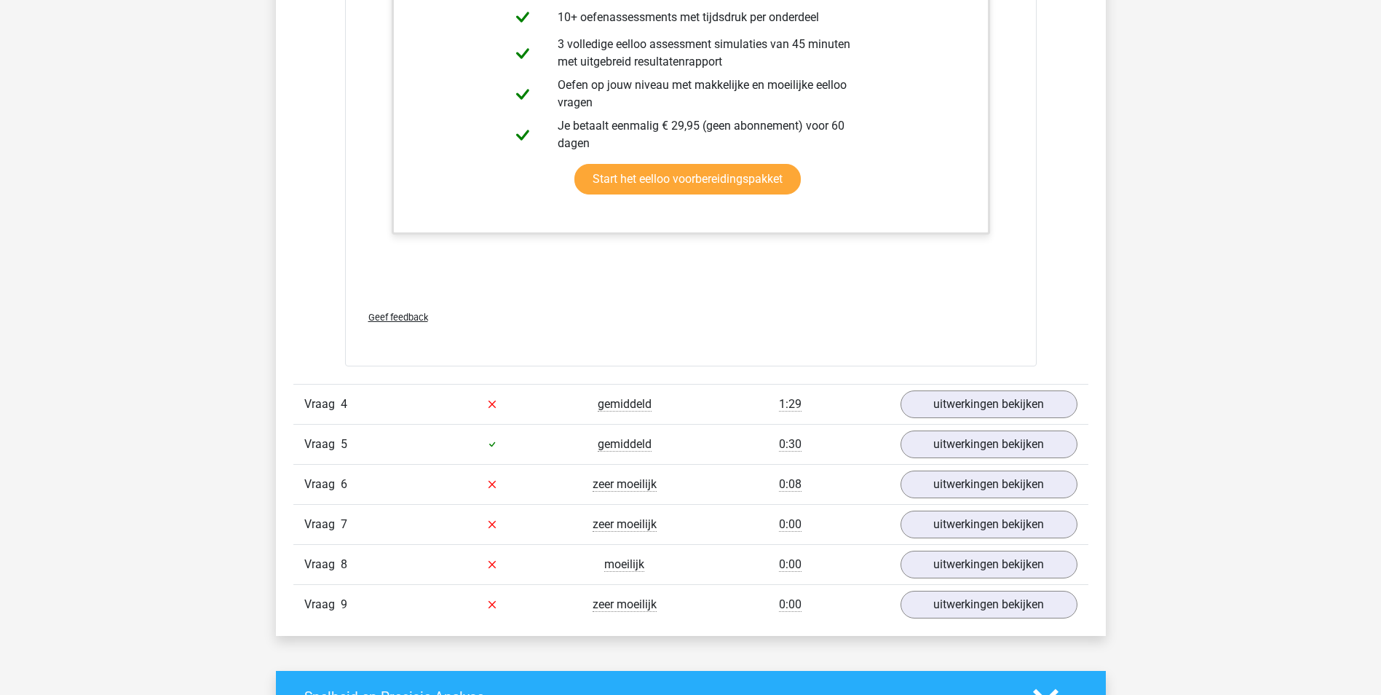
scroll to position [3302, 0]
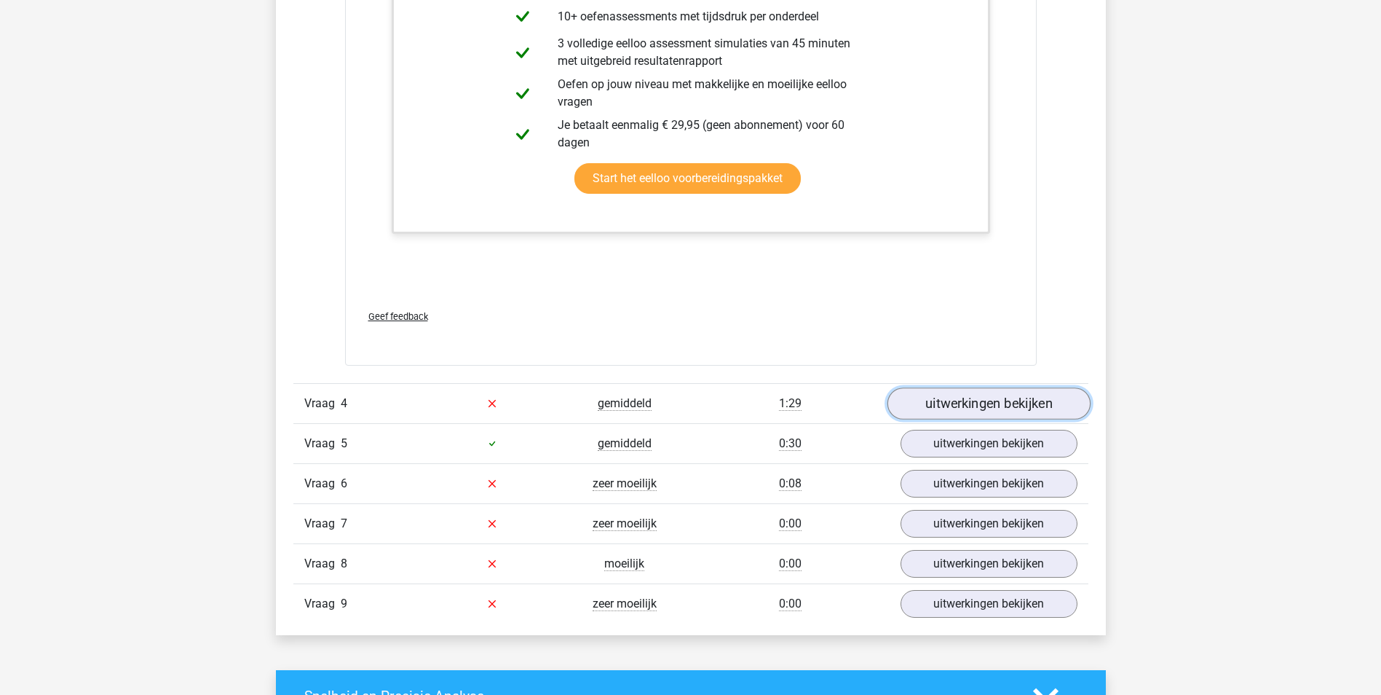
click at [1001, 410] on link "uitwerkingen bekijken" at bounding box center [988, 403] width 203 height 32
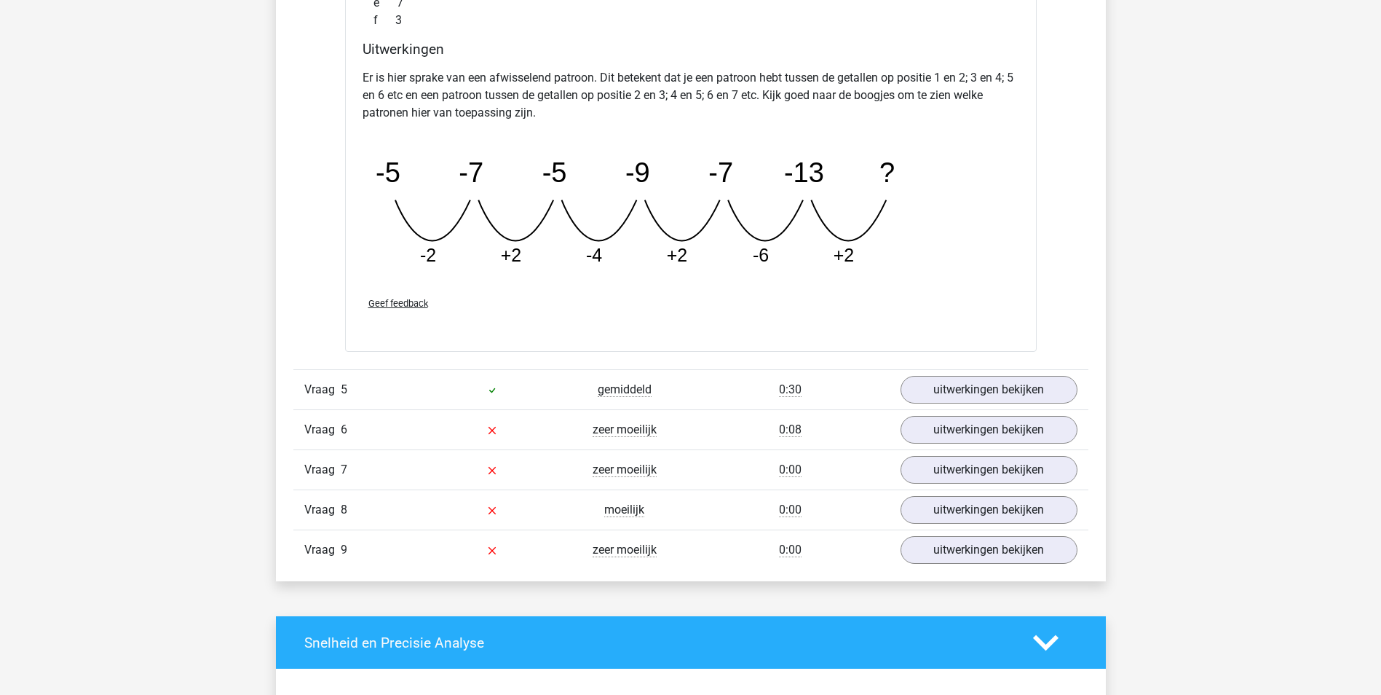
scroll to position [4027, 0]
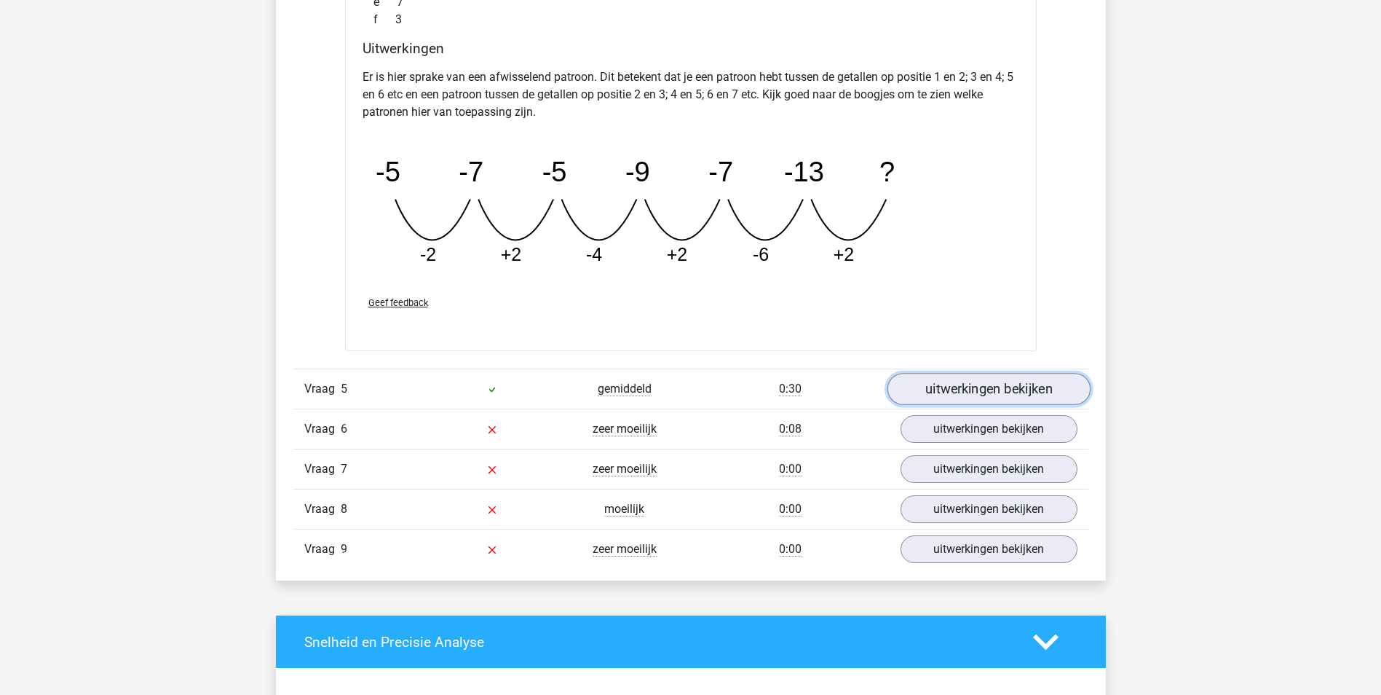
click at [993, 392] on link "uitwerkingen bekijken" at bounding box center [988, 389] width 203 height 32
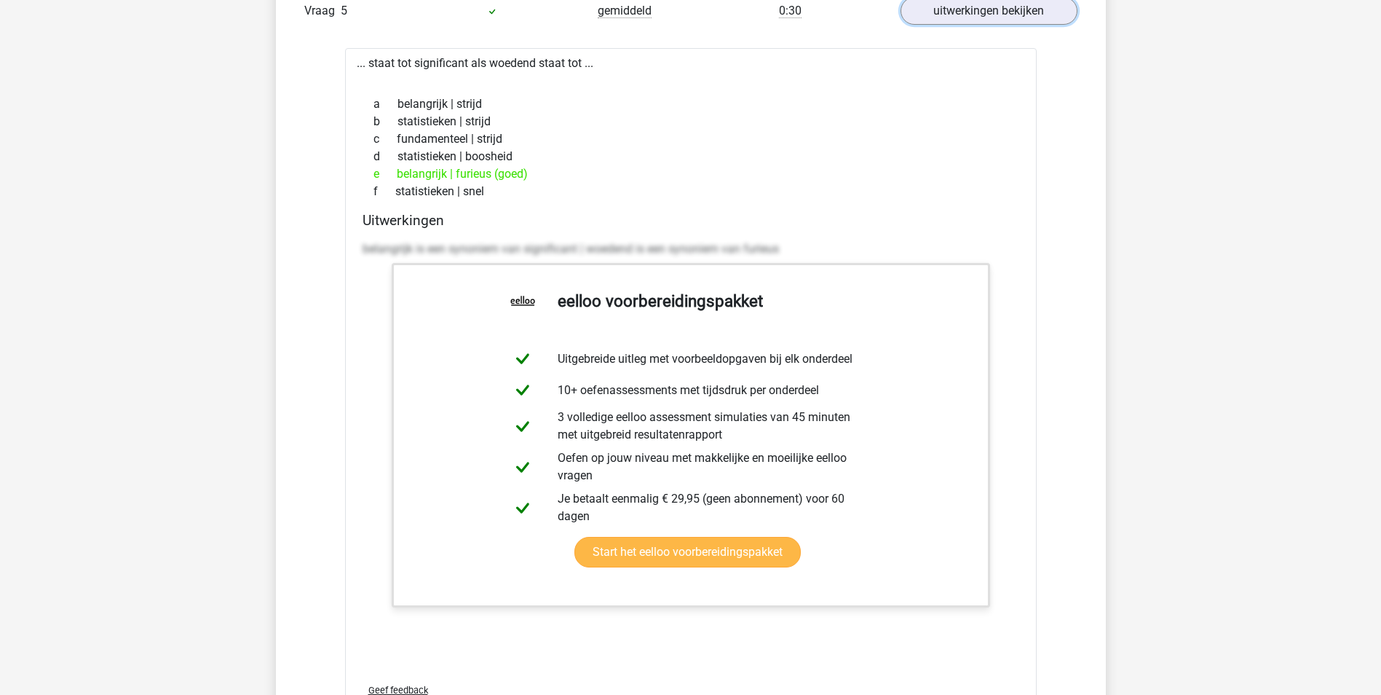
scroll to position [4404, 0]
click at [735, 537] on link "Start het eelloo voorbereidingspakket" at bounding box center [688, 552] width 226 height 31
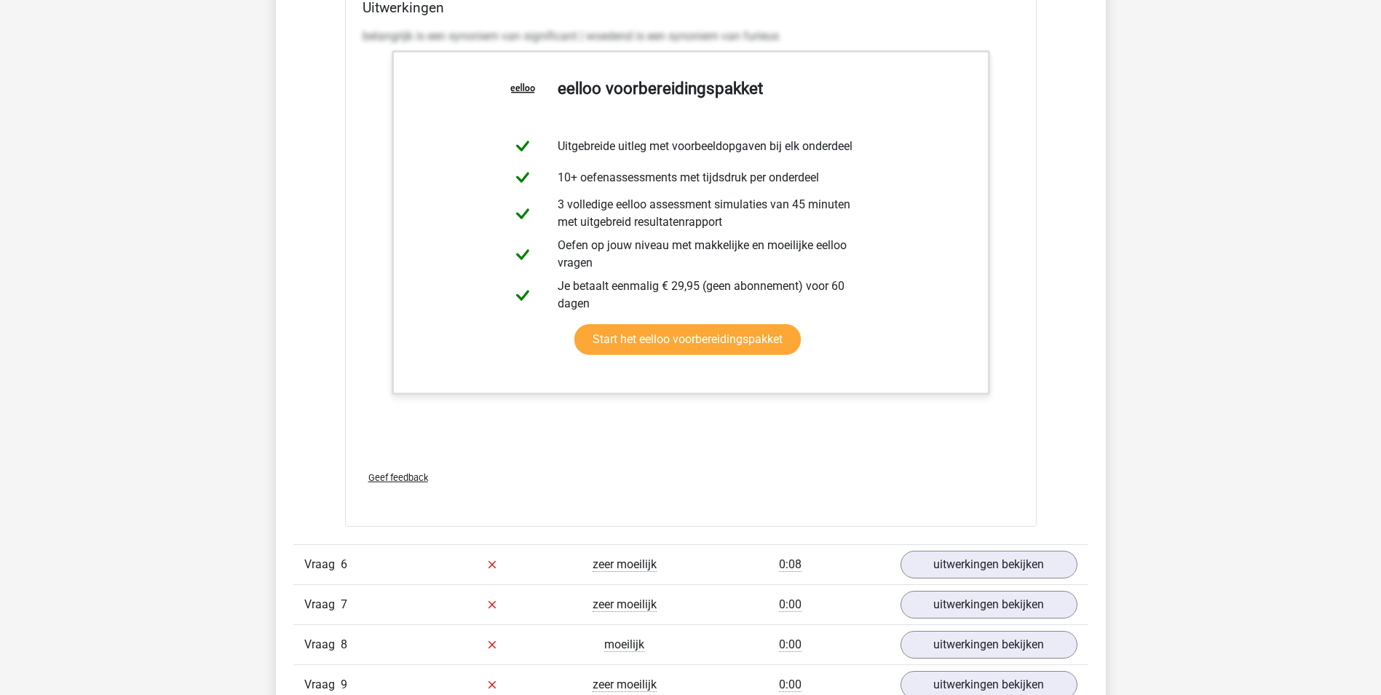
scroll to position [4623, 0]
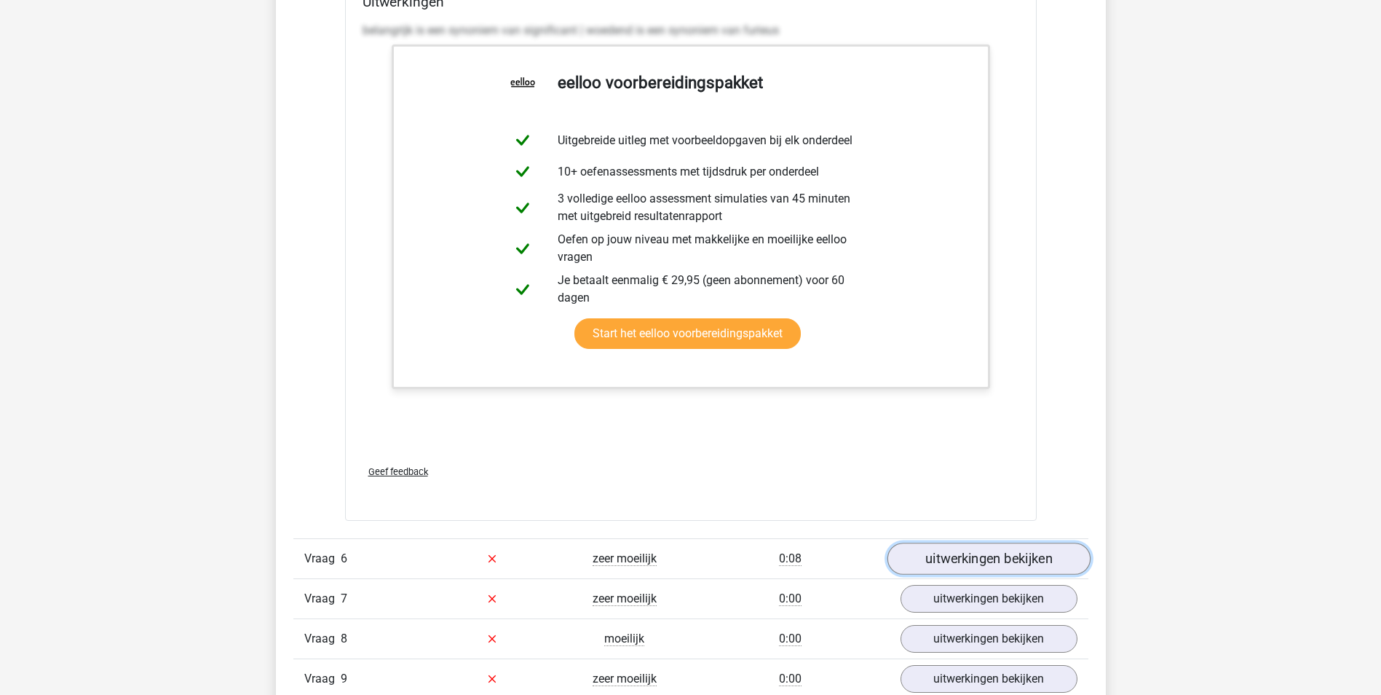
click at [966, 559] on link "uitwerkingen bekijken" at bounding box center [988, 559] width 203 height 32
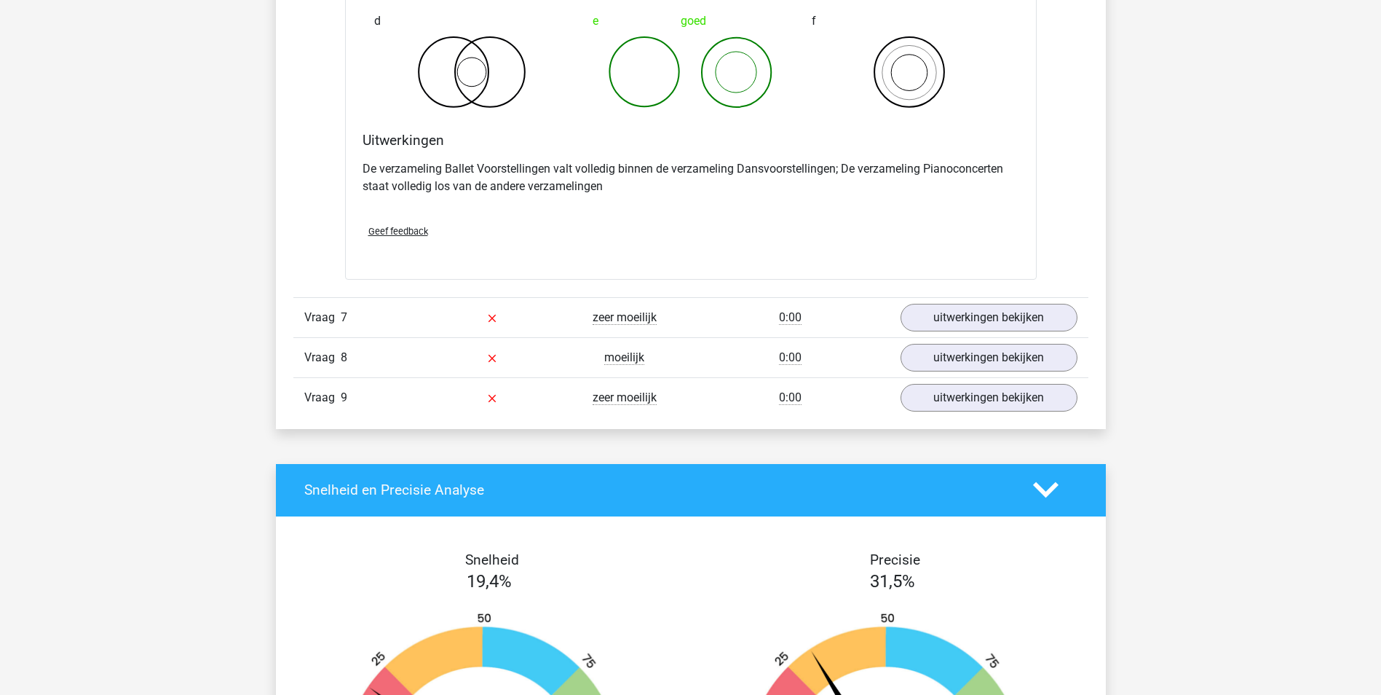
scroll to position [5410, 0]
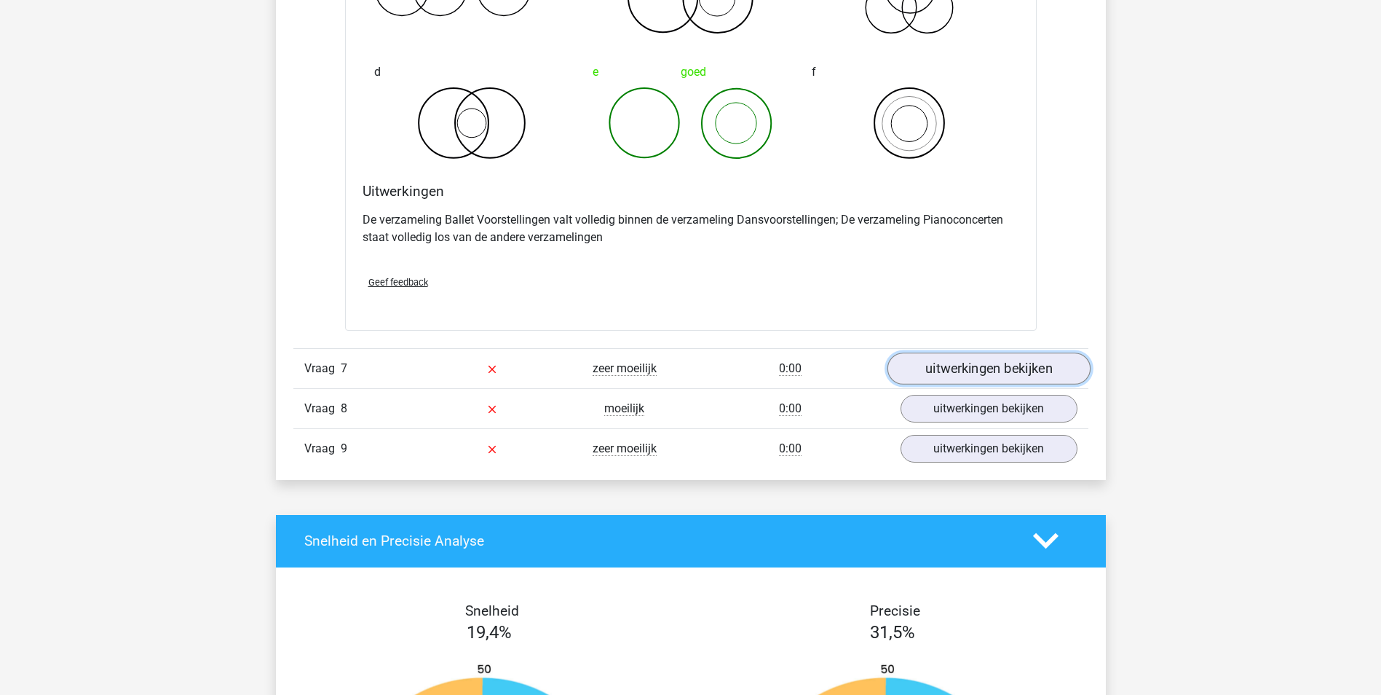
click at [924, 371] on link "uitwerkingen bekijken" at bounding box center [988, 368] width 203 height 32
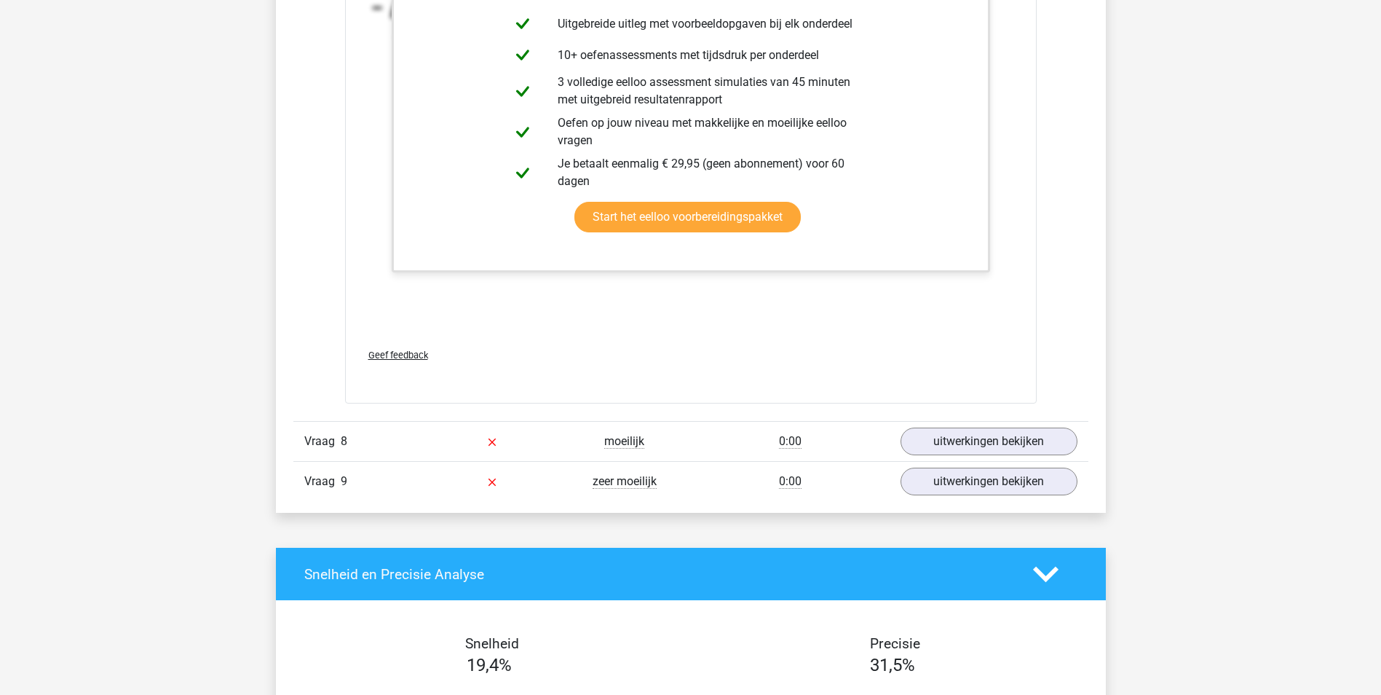
scroll to position [6290, 0]
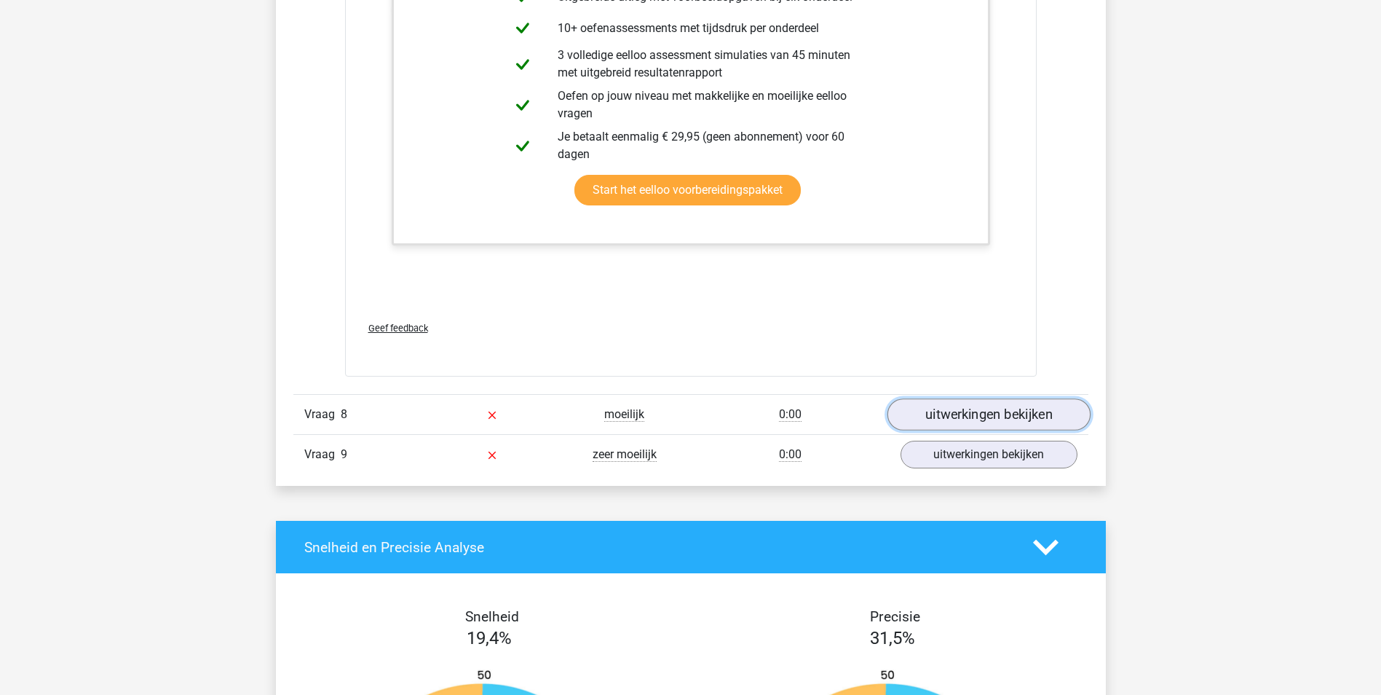
click at [948, 412] on link "uitwerkingen bekijken" at bounding box center [988, 415] width 203 height 32
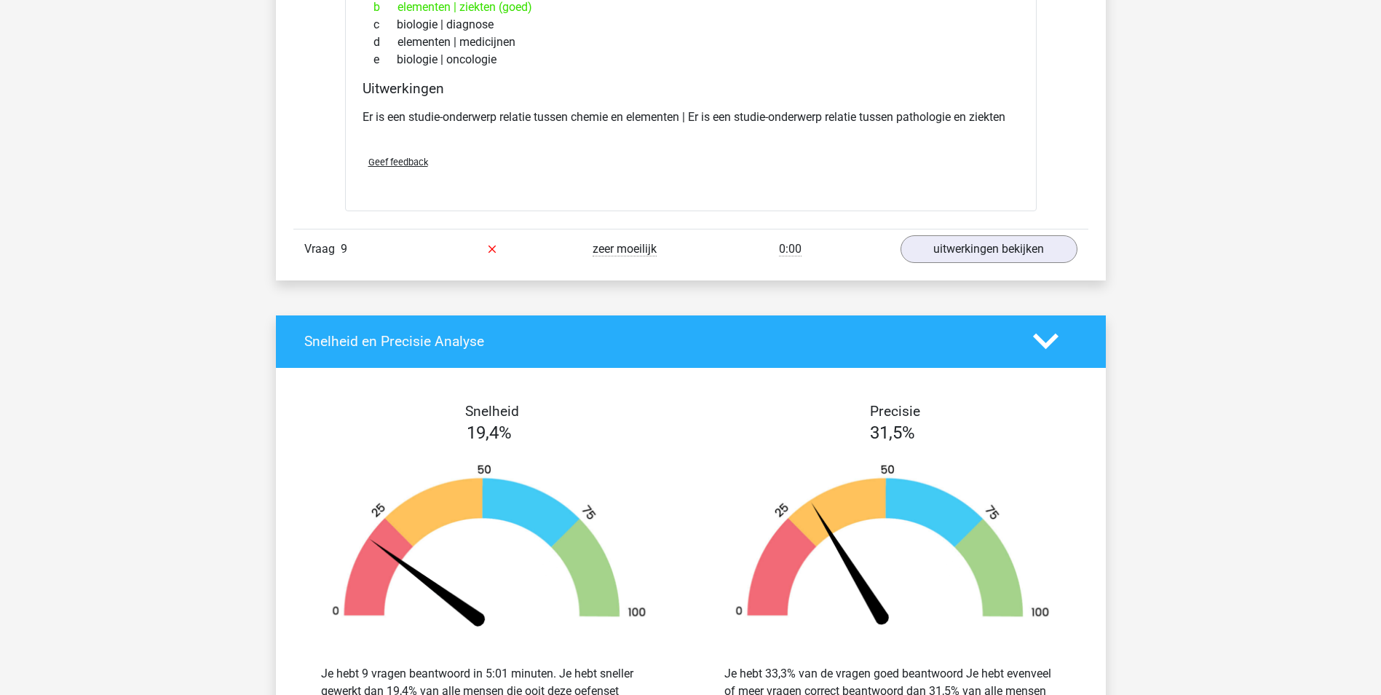
scroll to position [6812, 0]
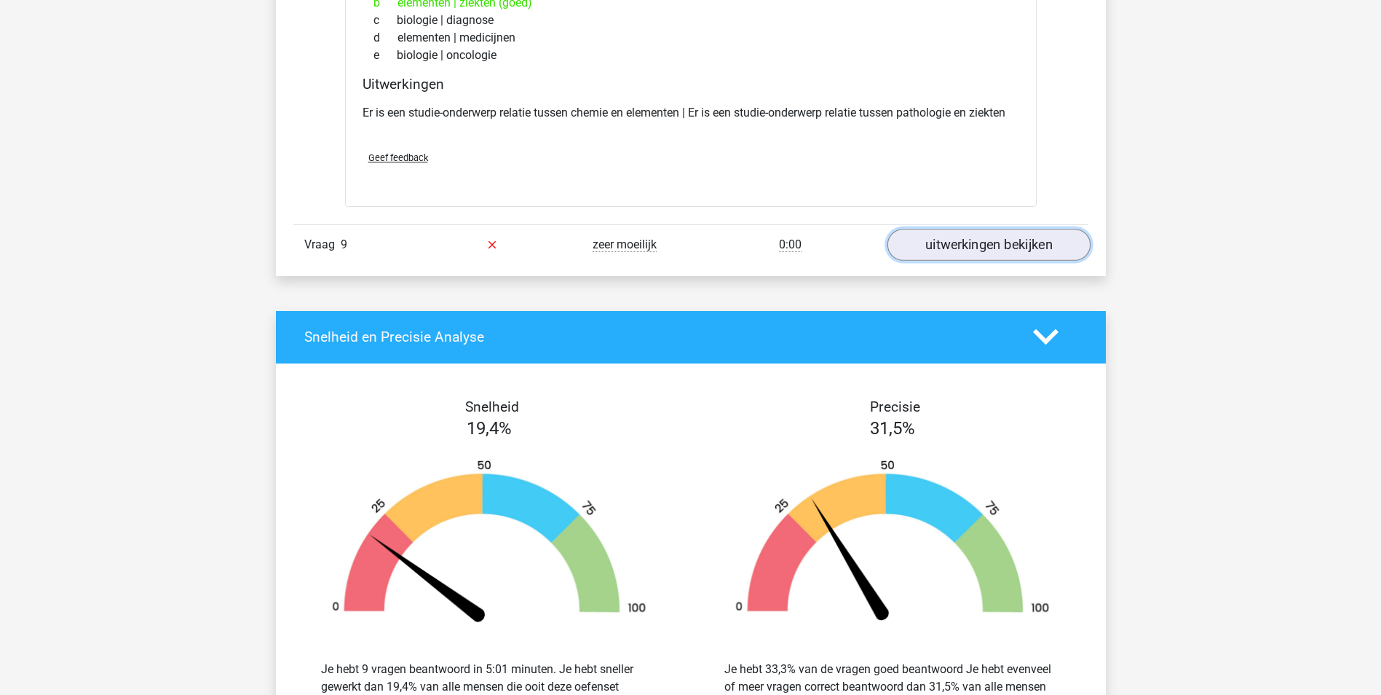
click at [988, 238] on link "uitwerkingen bekijken" at bounding box center [988, 245] width 203 height 32
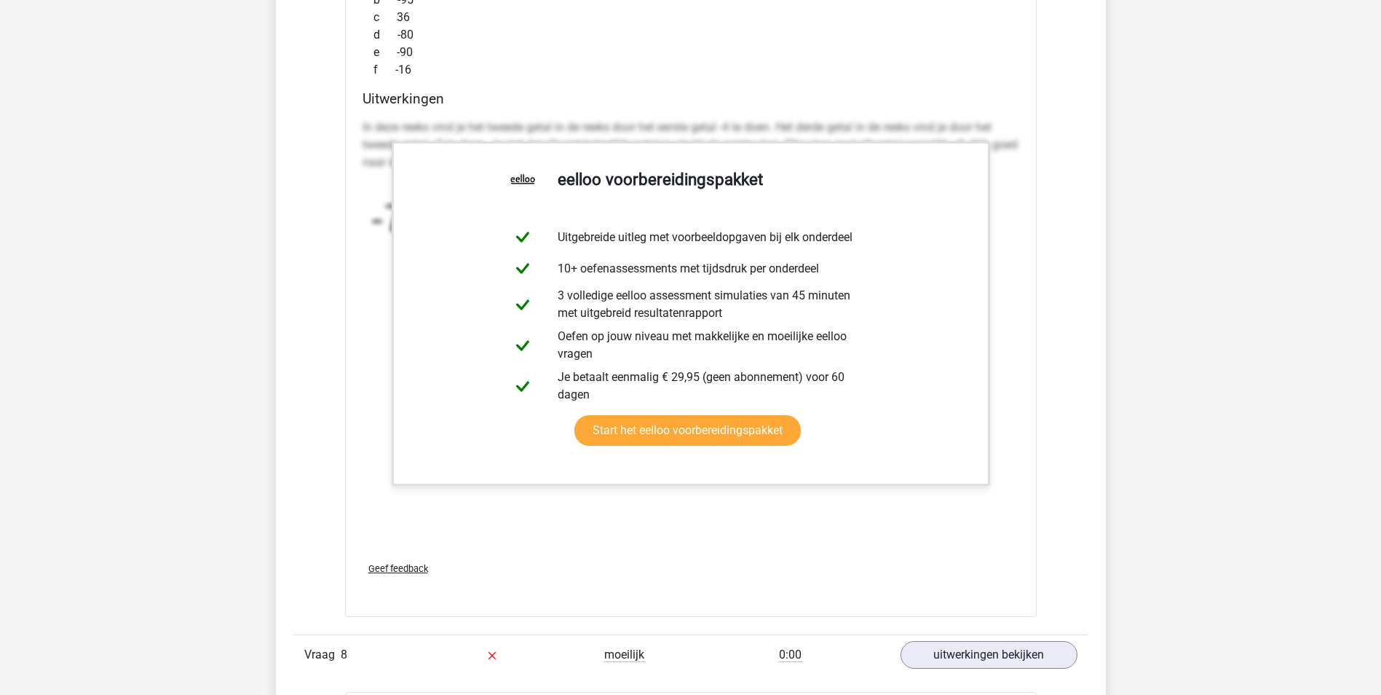
scroll to position [5545, 0]
